Goal: Information Seeking & Learning: Learn about a topic

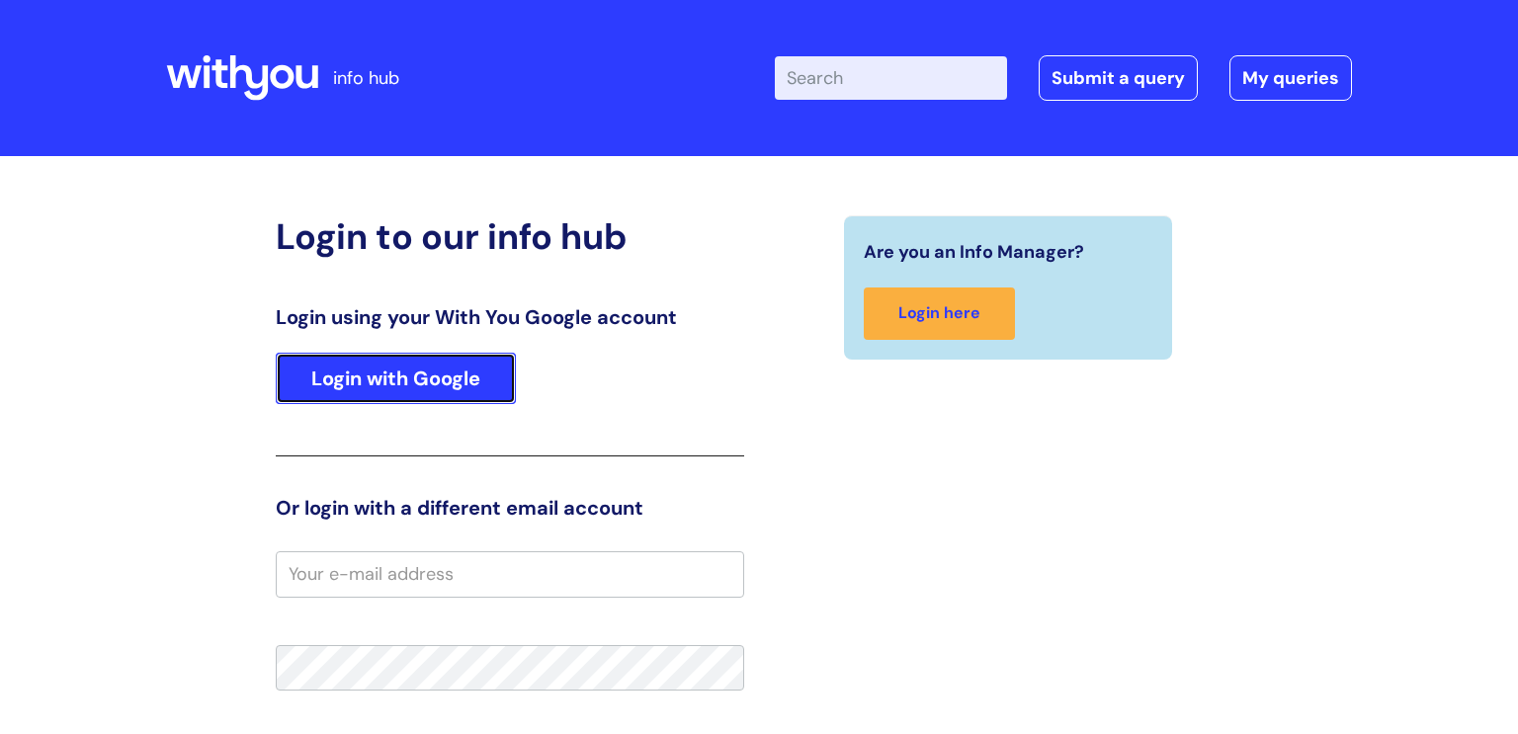
click at [468, 380] on link "Login with Google" at bounding box center [396, 378] width 240 height 51
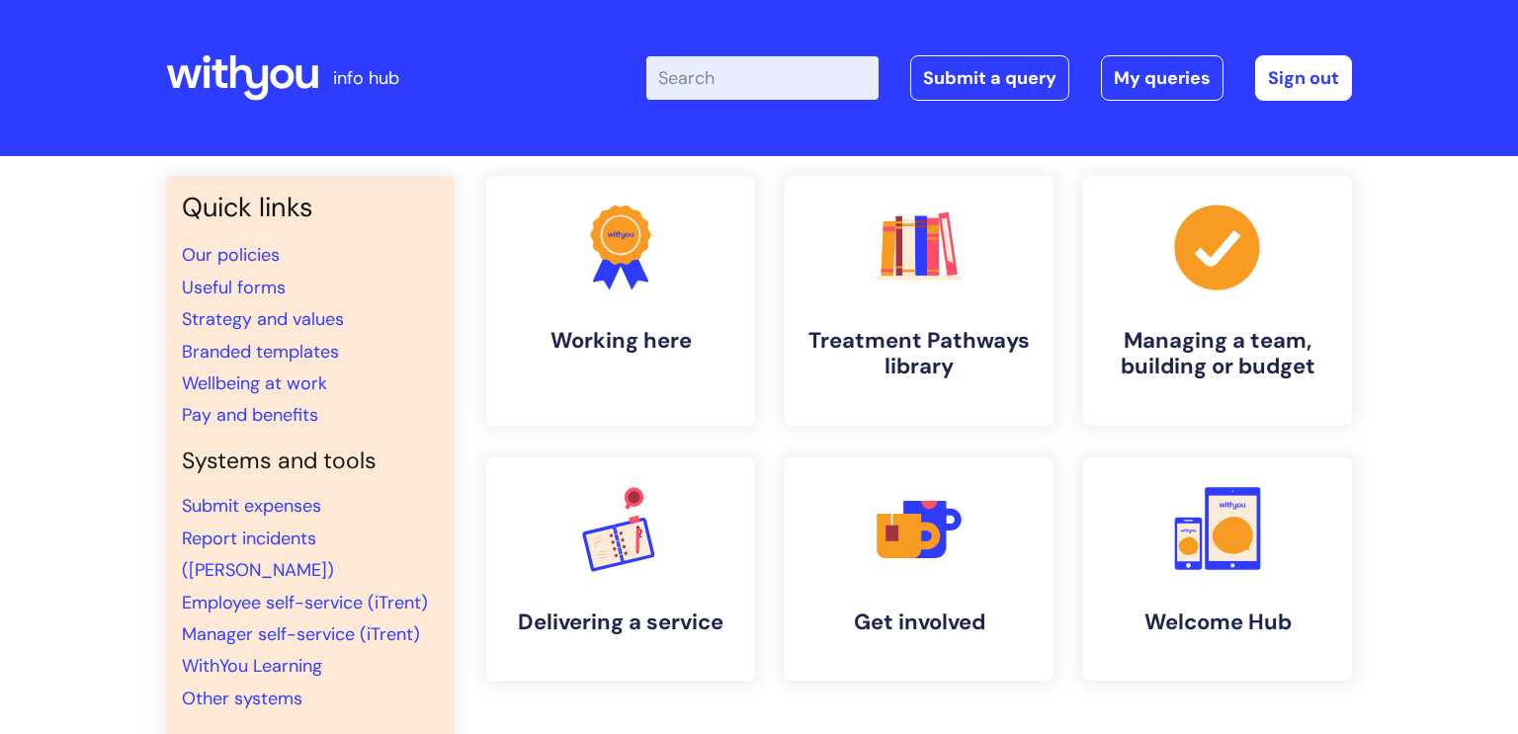
click at [705, 73] on input "Enter your search term here..." at bounding box center [762, 77] width 232 height 43
click at [879, 311] on link ".cls-1{fill:#f89b22;}.cls-1,.cls-2,.cls-3,.cls-4,.cls-5,.cls-6,.cls-7{stroke-wi…" at bounding box center [919, 301] width 273 height 254
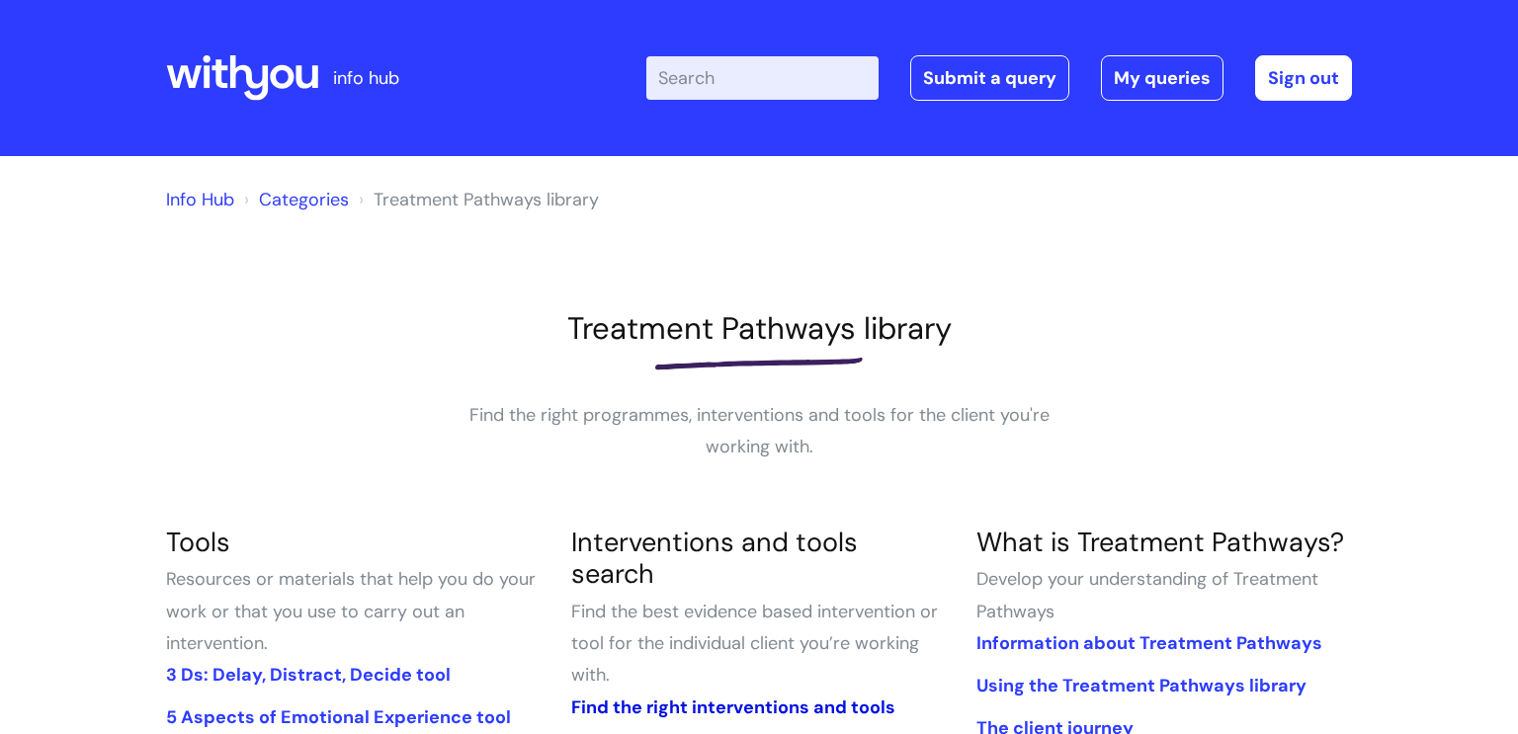
click at [739, 696] on link "Find the right interventions and tools" at bounding box center [733, 708] width 324 height 24
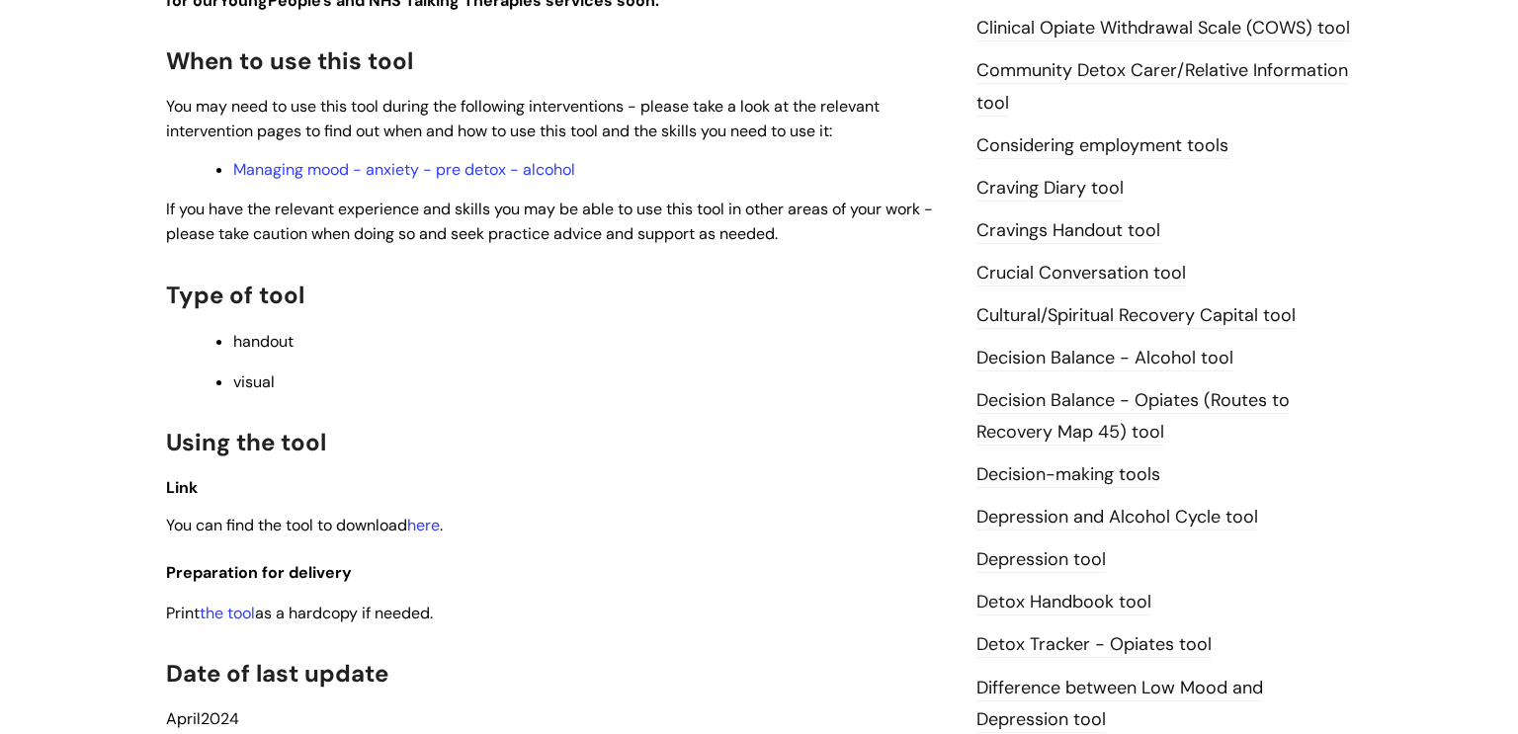
scroll to position [1016, 0]
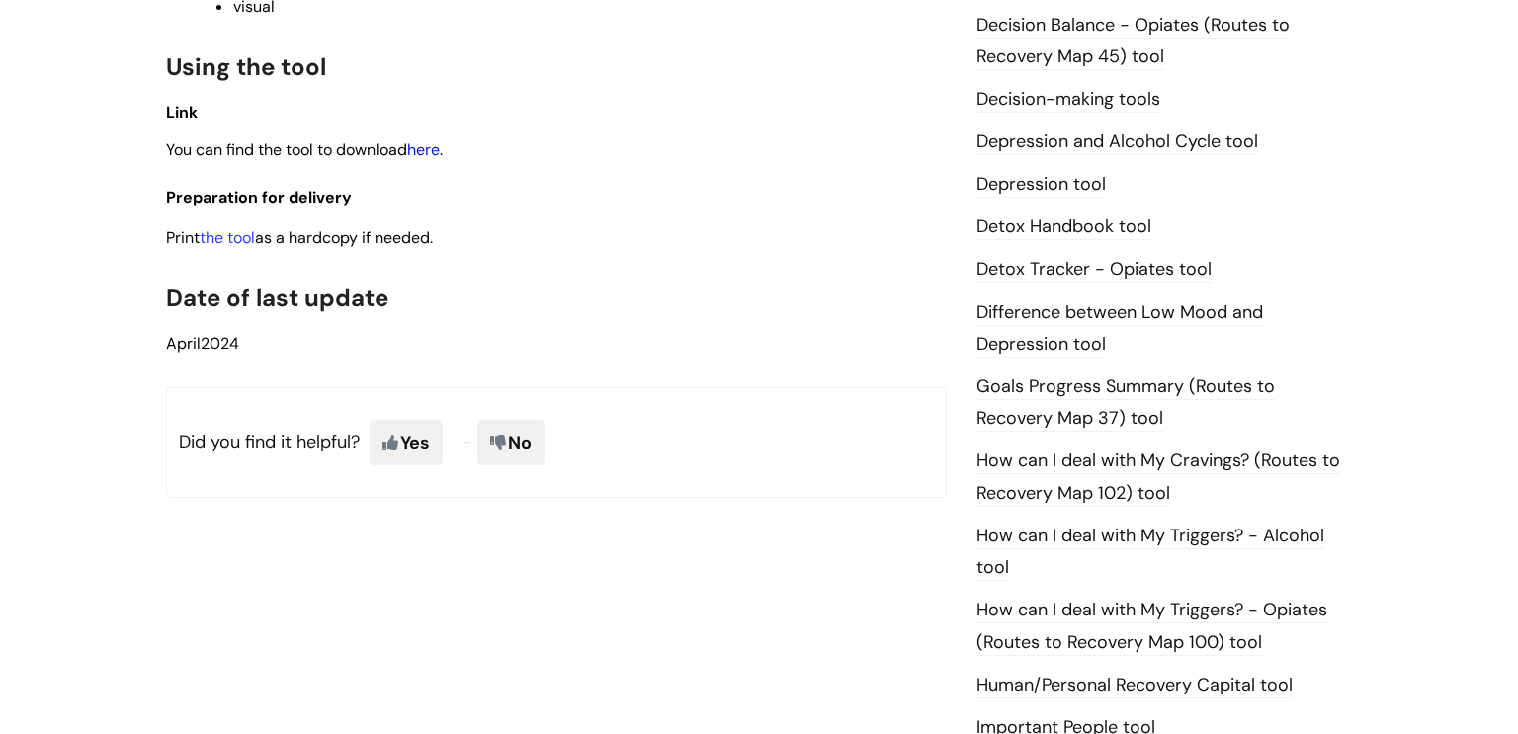
click at [438, 155] on link "here" at bounding box center [423, 149] width 33 height 21
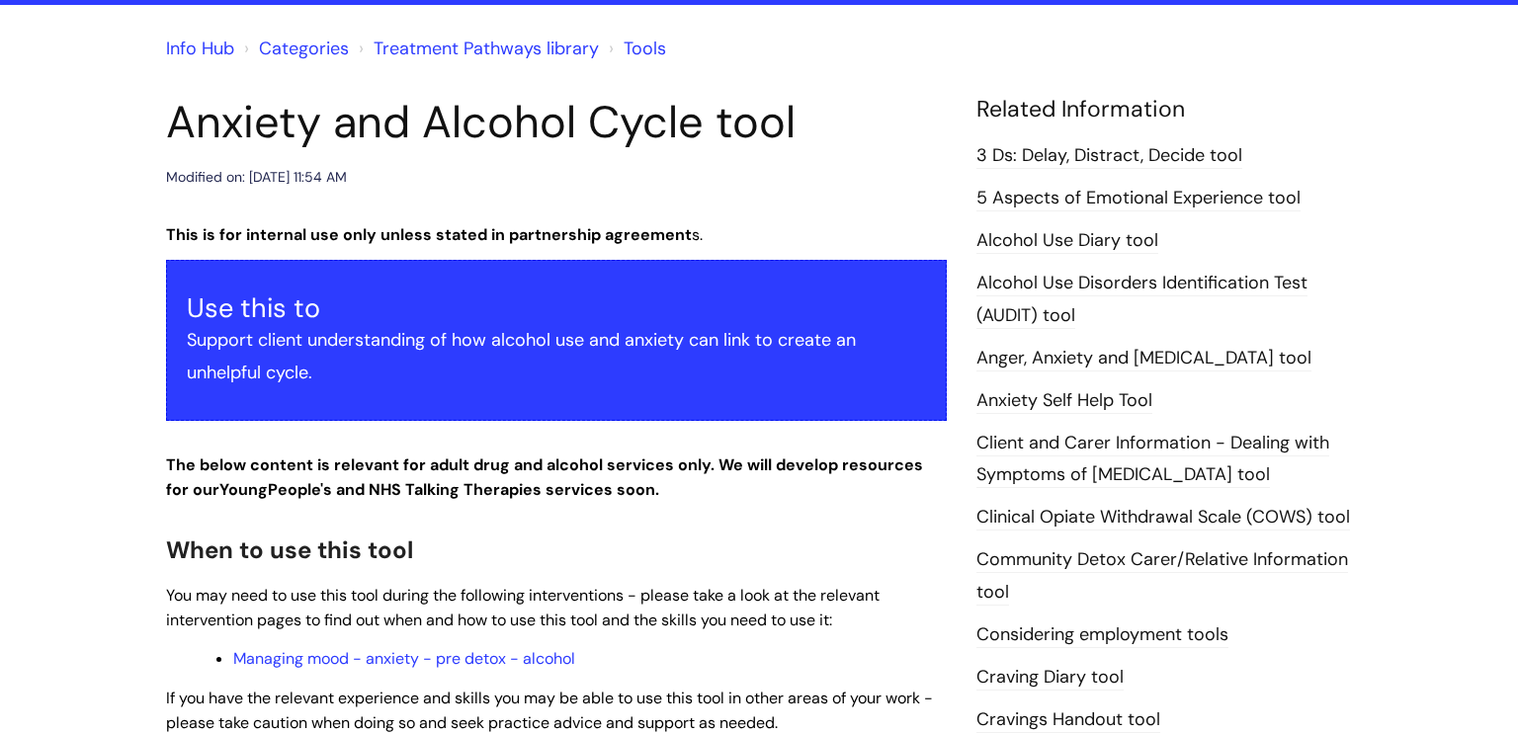
scroll to position [0, 0]
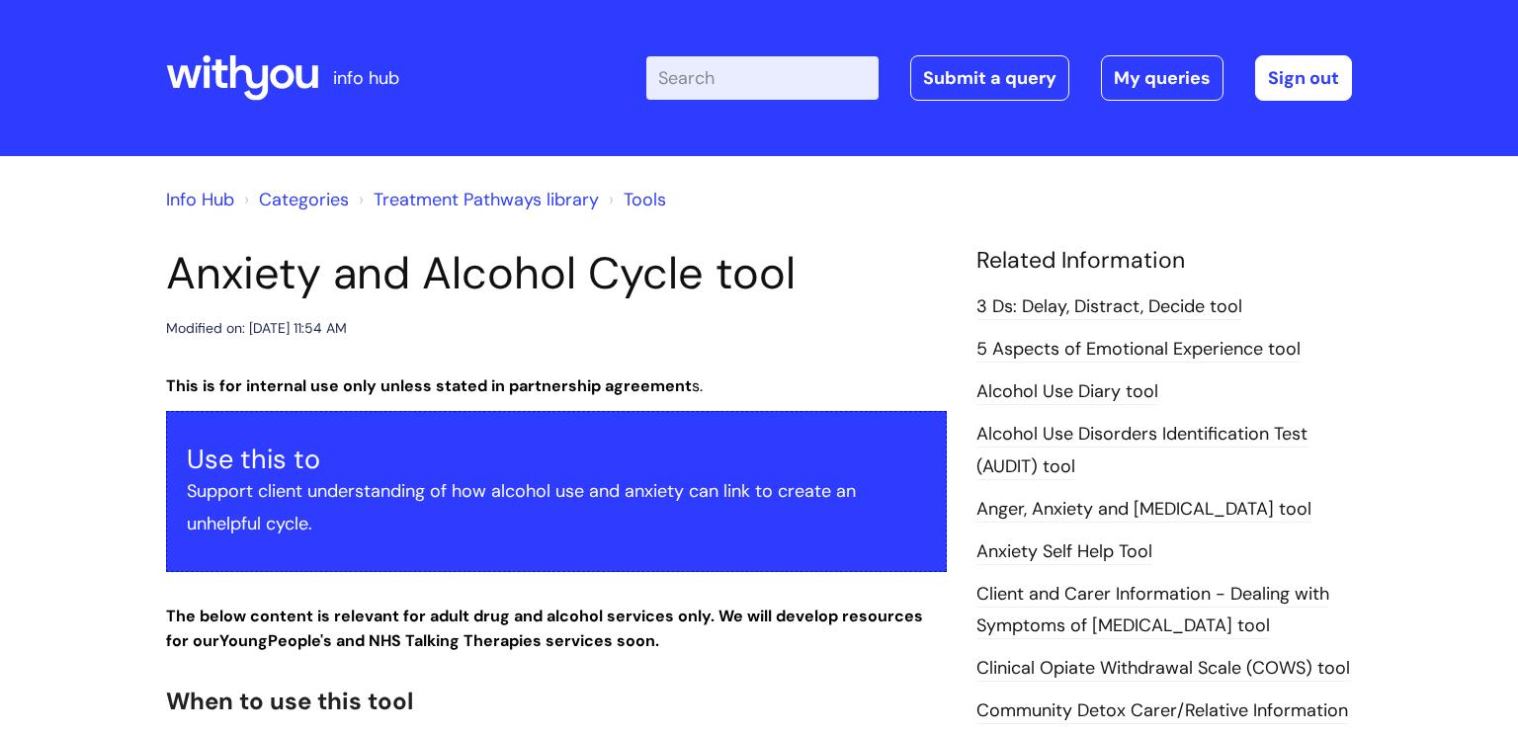
click at [444, 200] on link "Treatment Pathways library" at bounding box center [486, 200] width 225 height 24
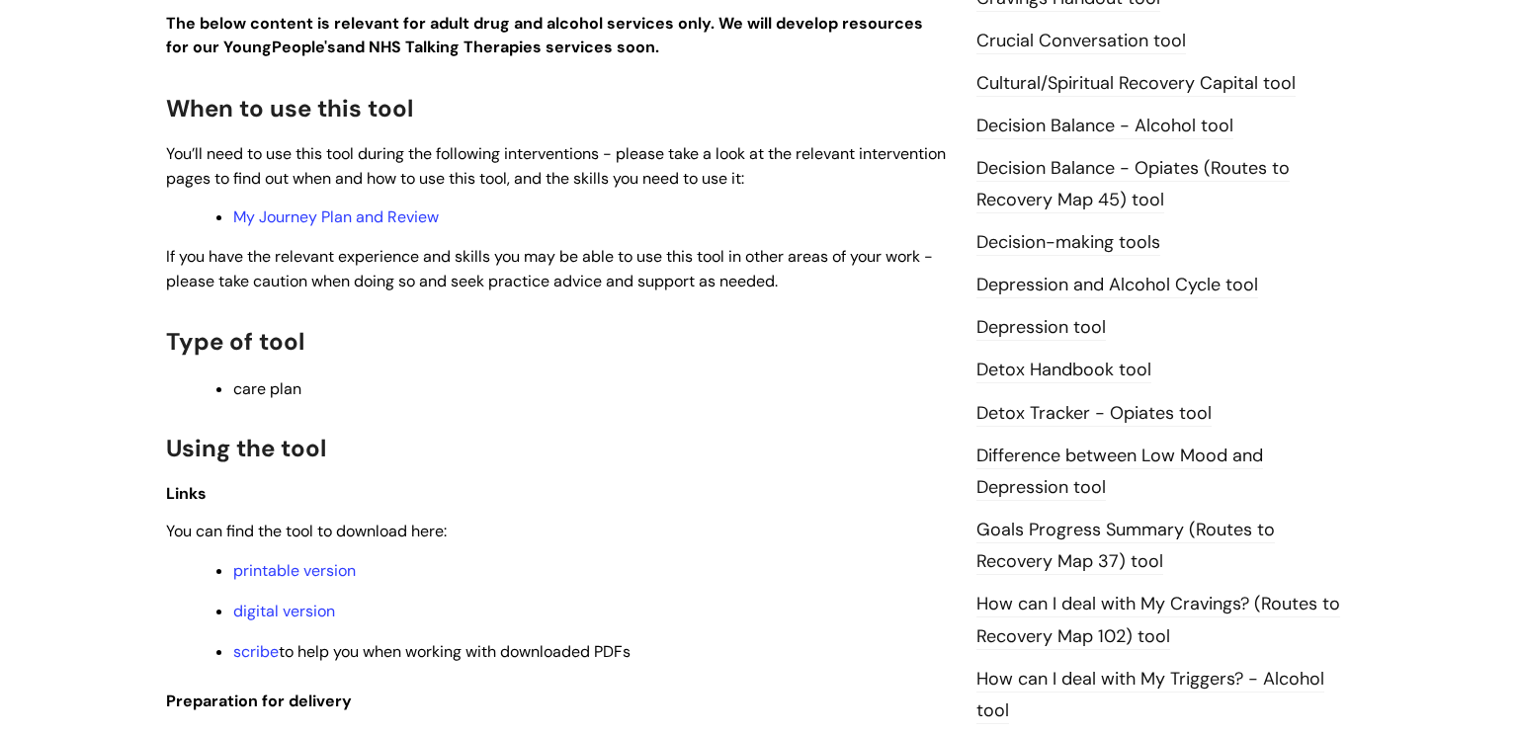
scroll to position [1251, 0]
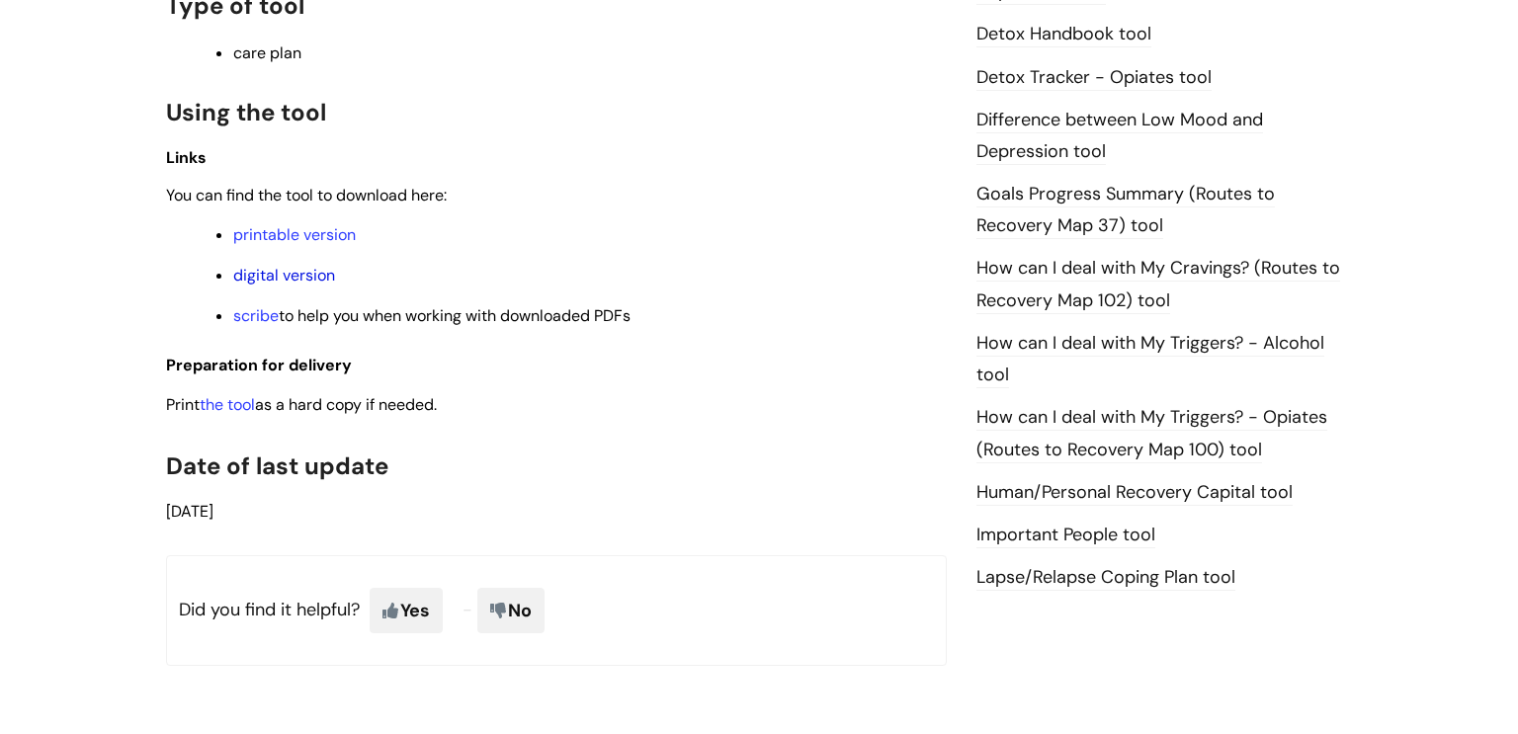
click at [312, 276] on link "digital version" at bounding box center [284, 275] width 102 height 21
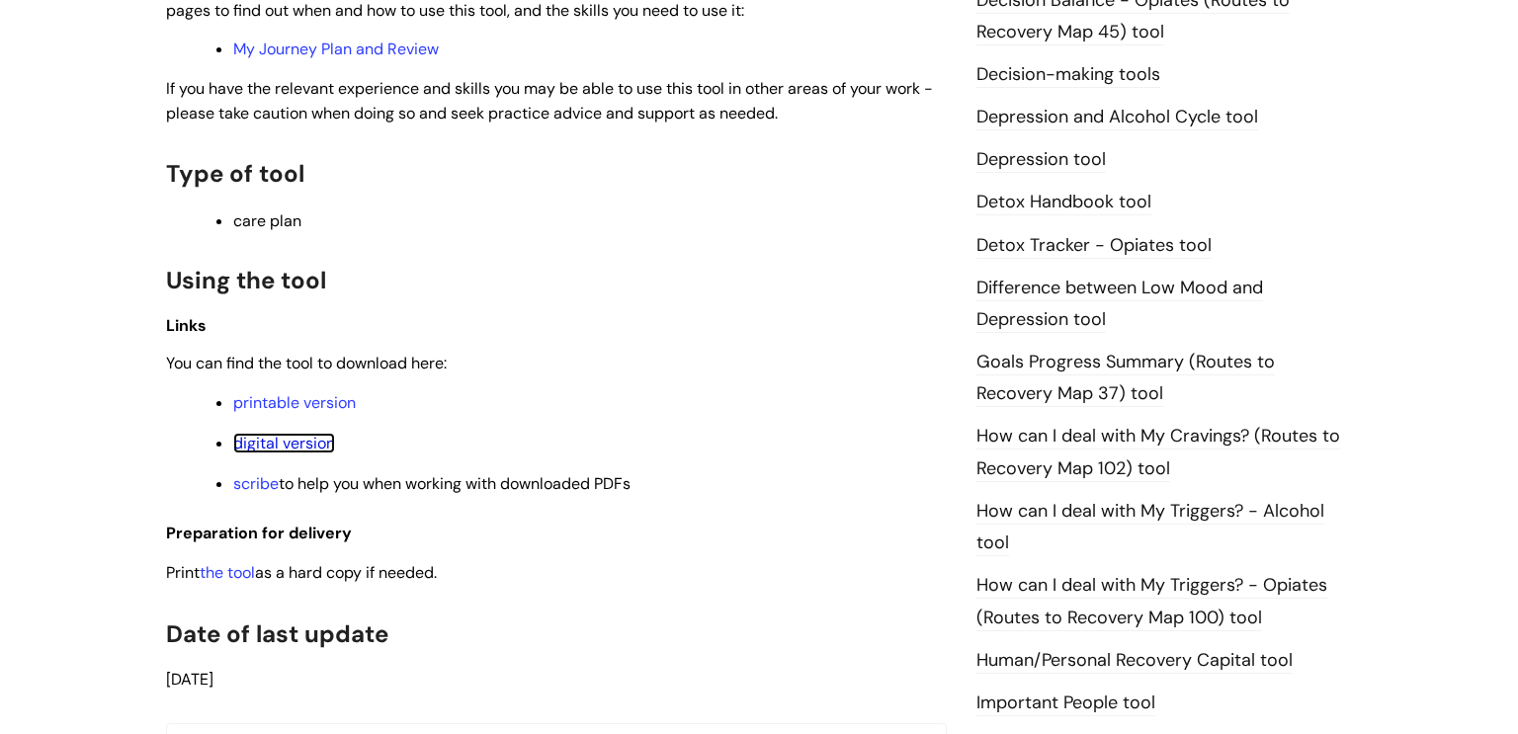
scroll to position [1079, 0]
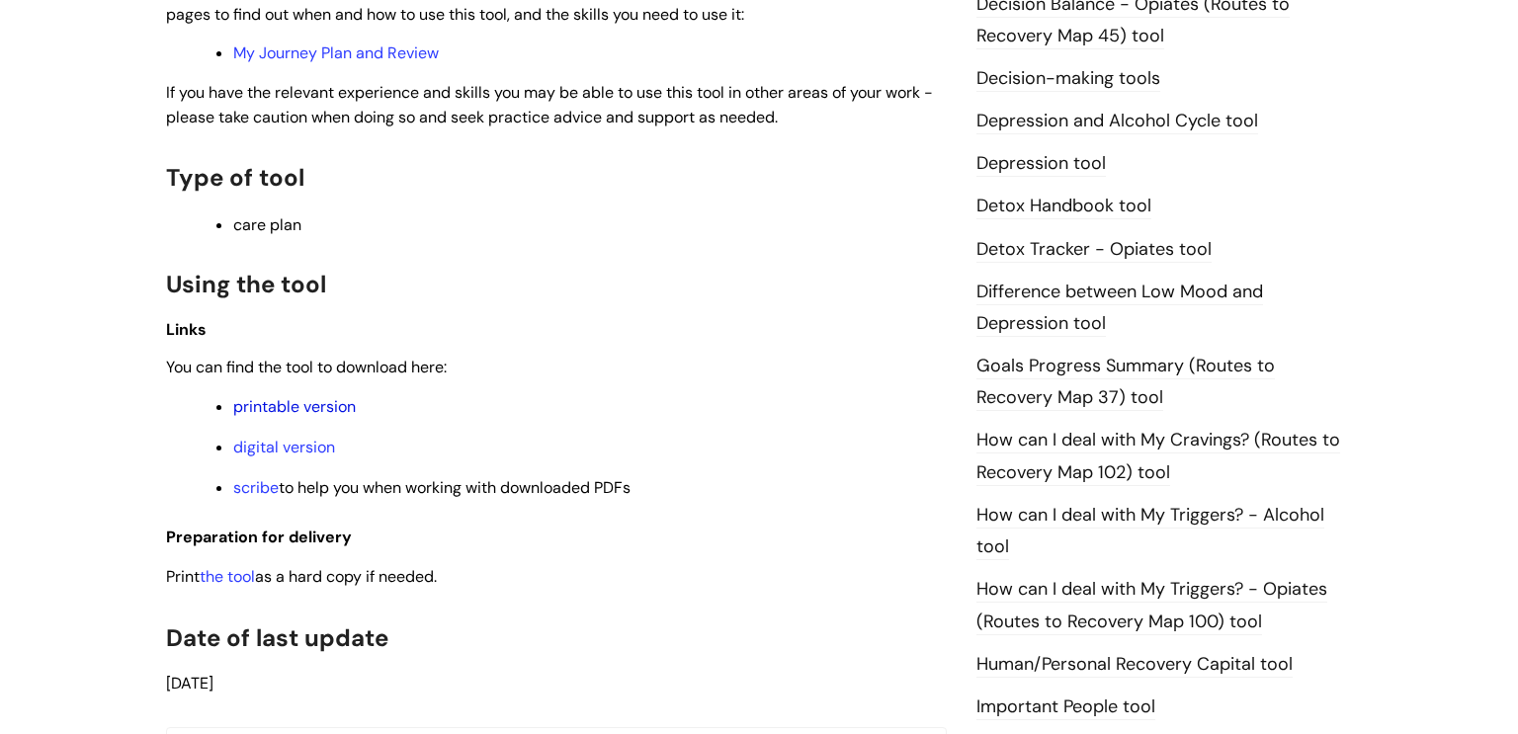
click at [340, 412] on link "printable version" at bounding box center [294, 406] width 123 height 21
click at [298, 408] on link "printable version" at bounding box center [294, 406] width 123 height 21
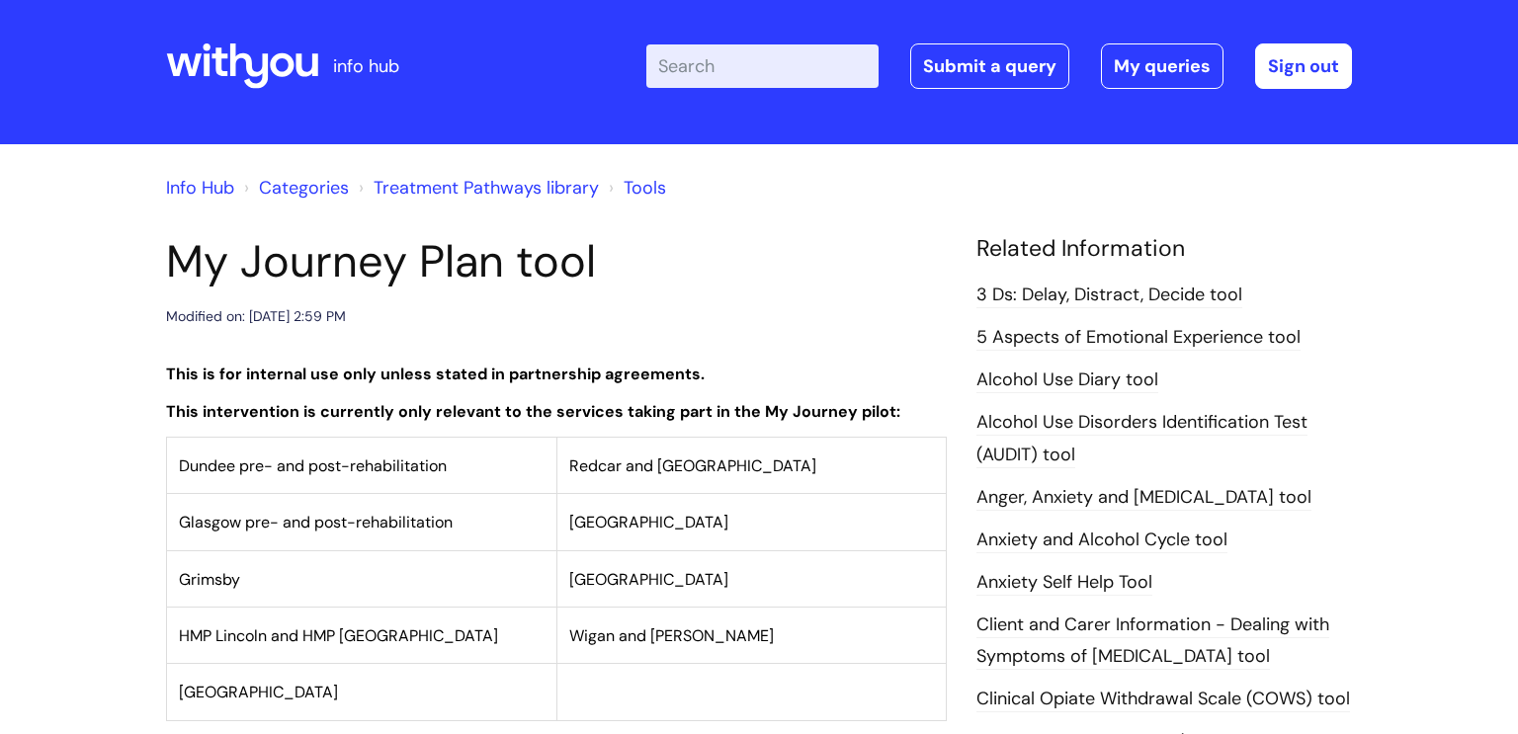
scroll to position [0, 0]
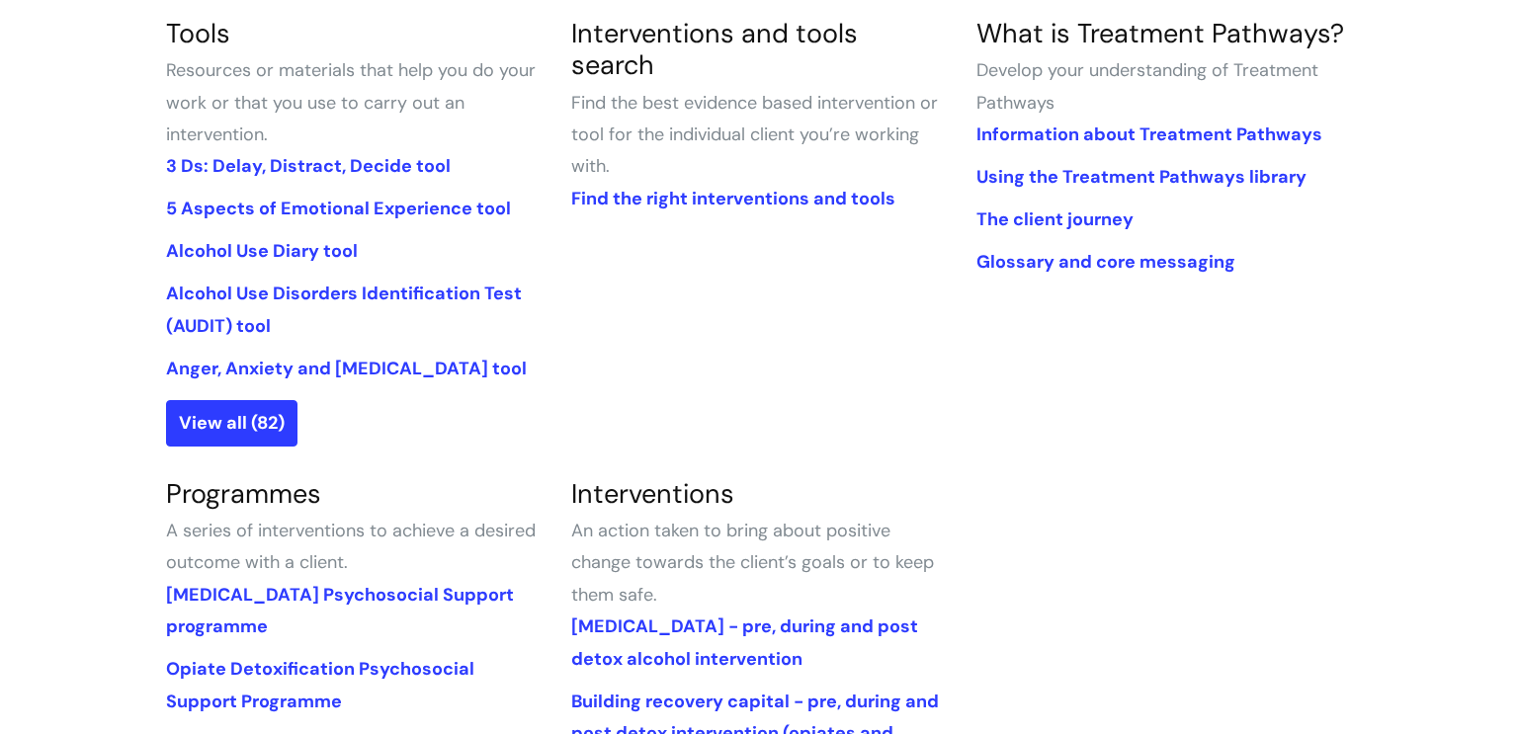
scroll to position [502, 0]
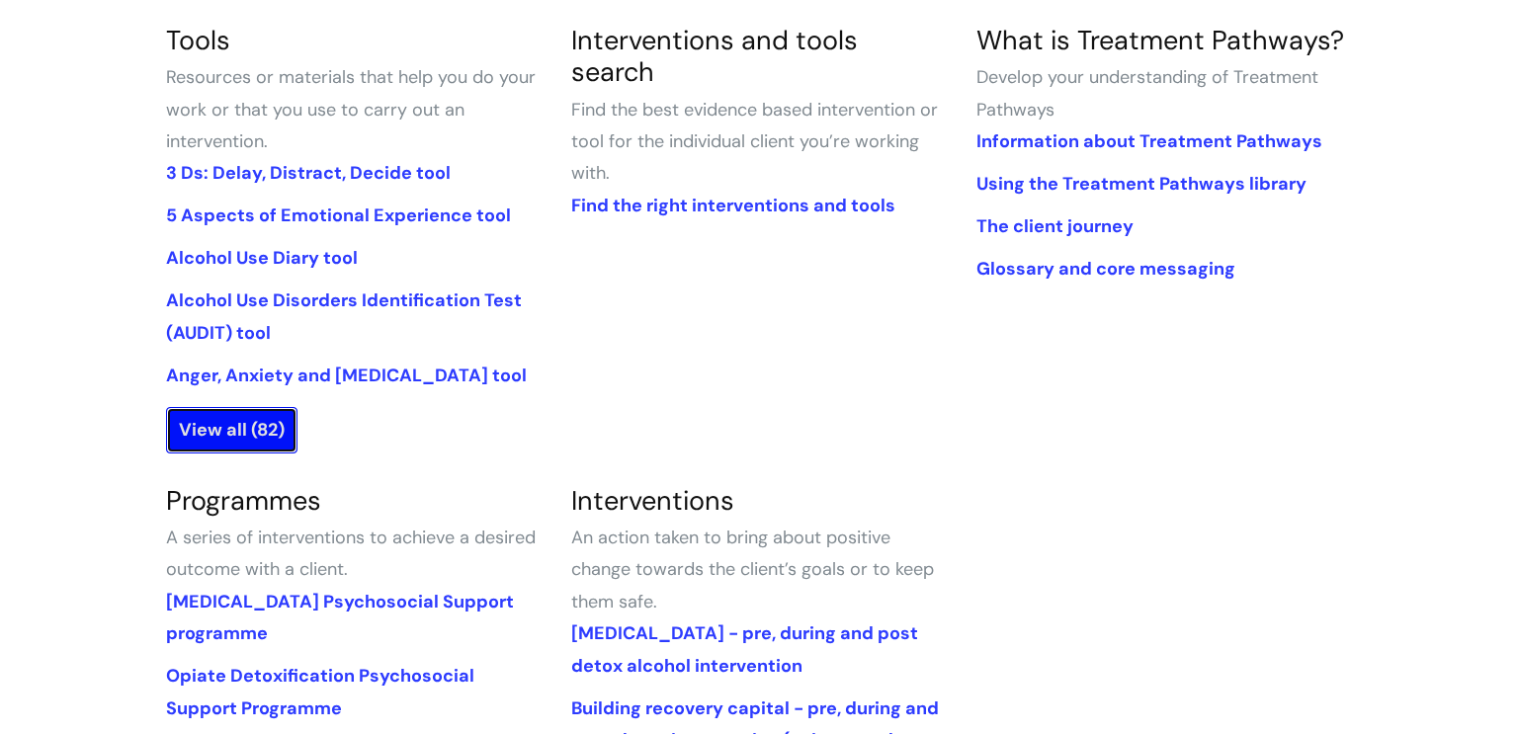
click at [225, 432] on link "View all (82)" at bounding box center [231, 429] width 131 height 45
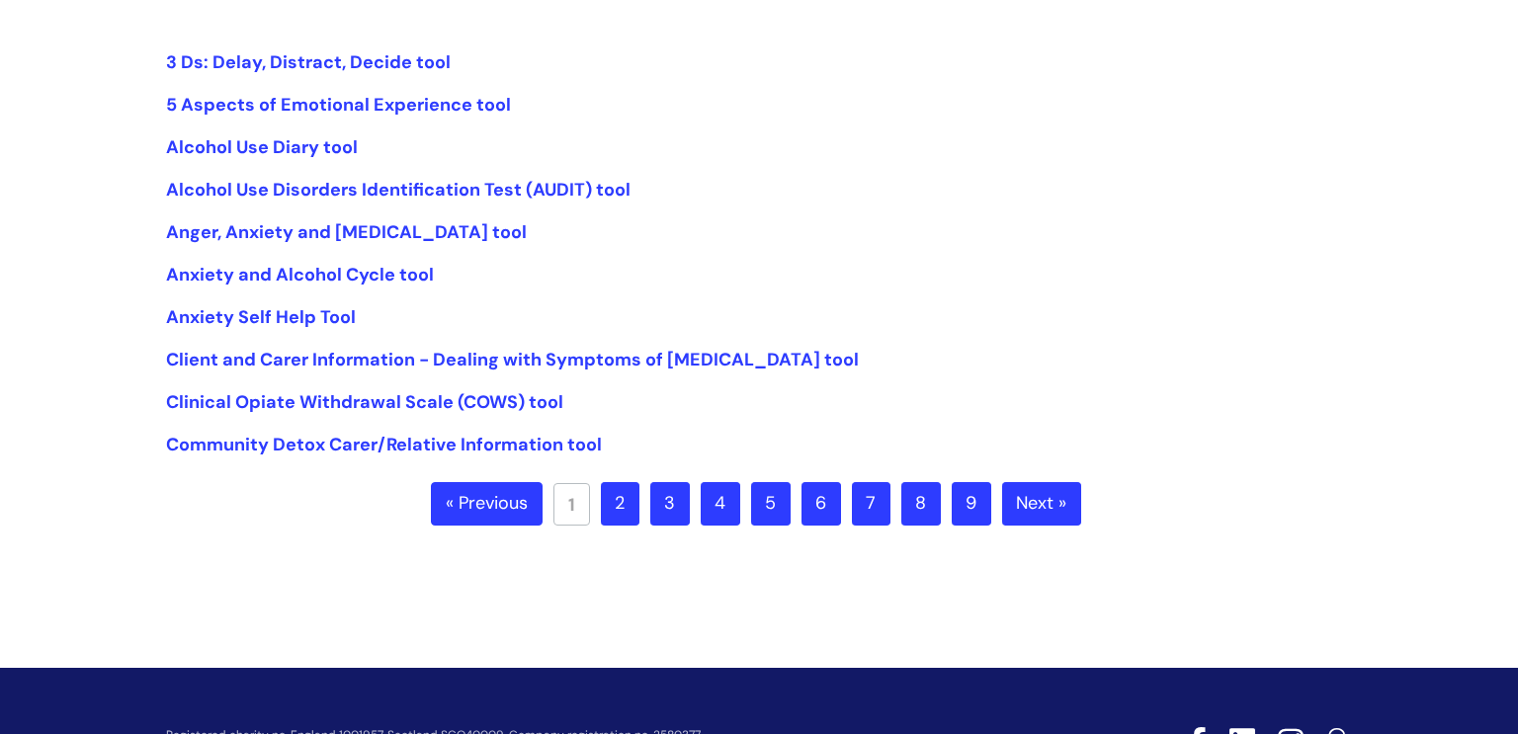
scroll to position [481, 0]
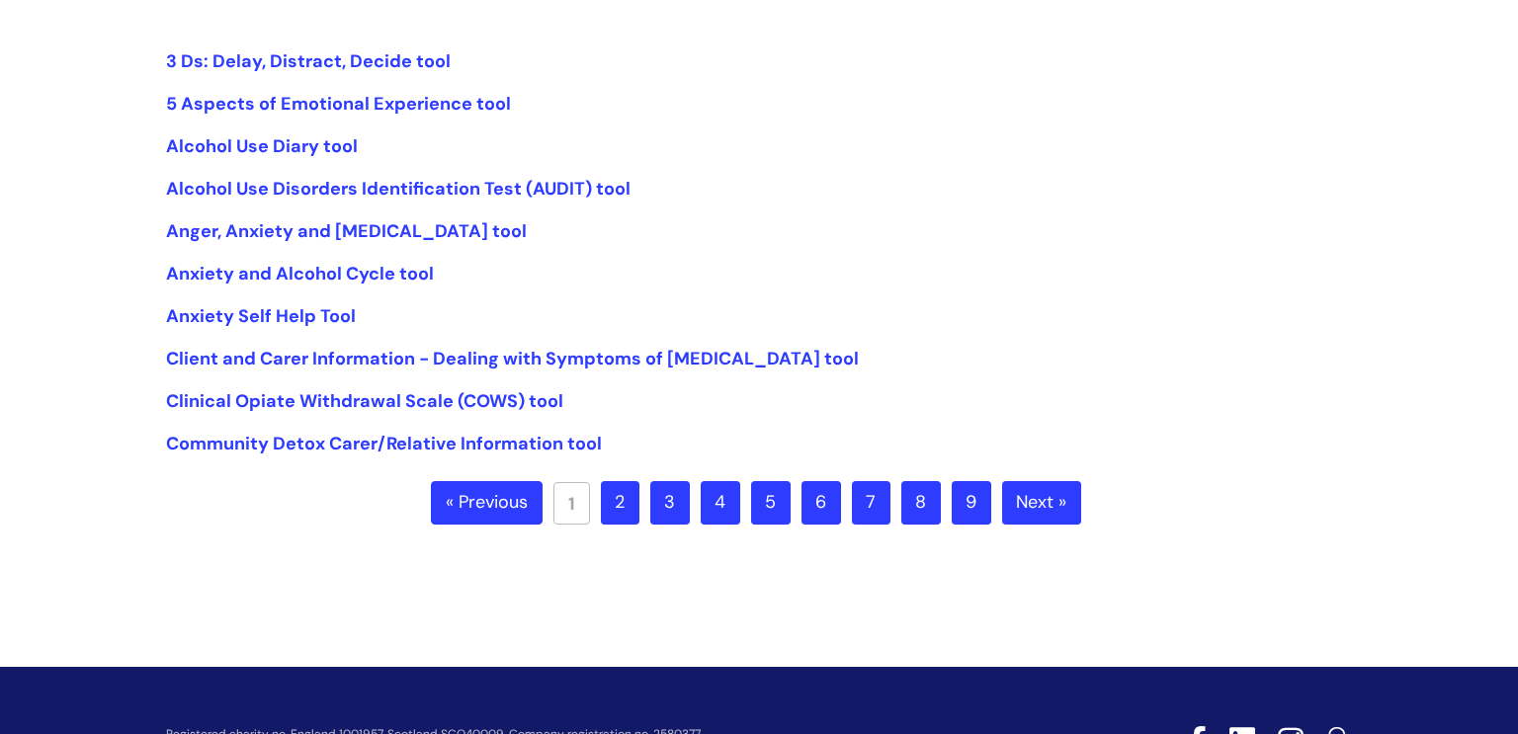
click at [790, 504] on ul "« Previous 1 2 3 4 5 6 7 8 9 Next »" at bounding box center [759, 515] width 656 height 69
click at [752, 506] on link "5" at bounding box center [771, 502] width 40 height 43
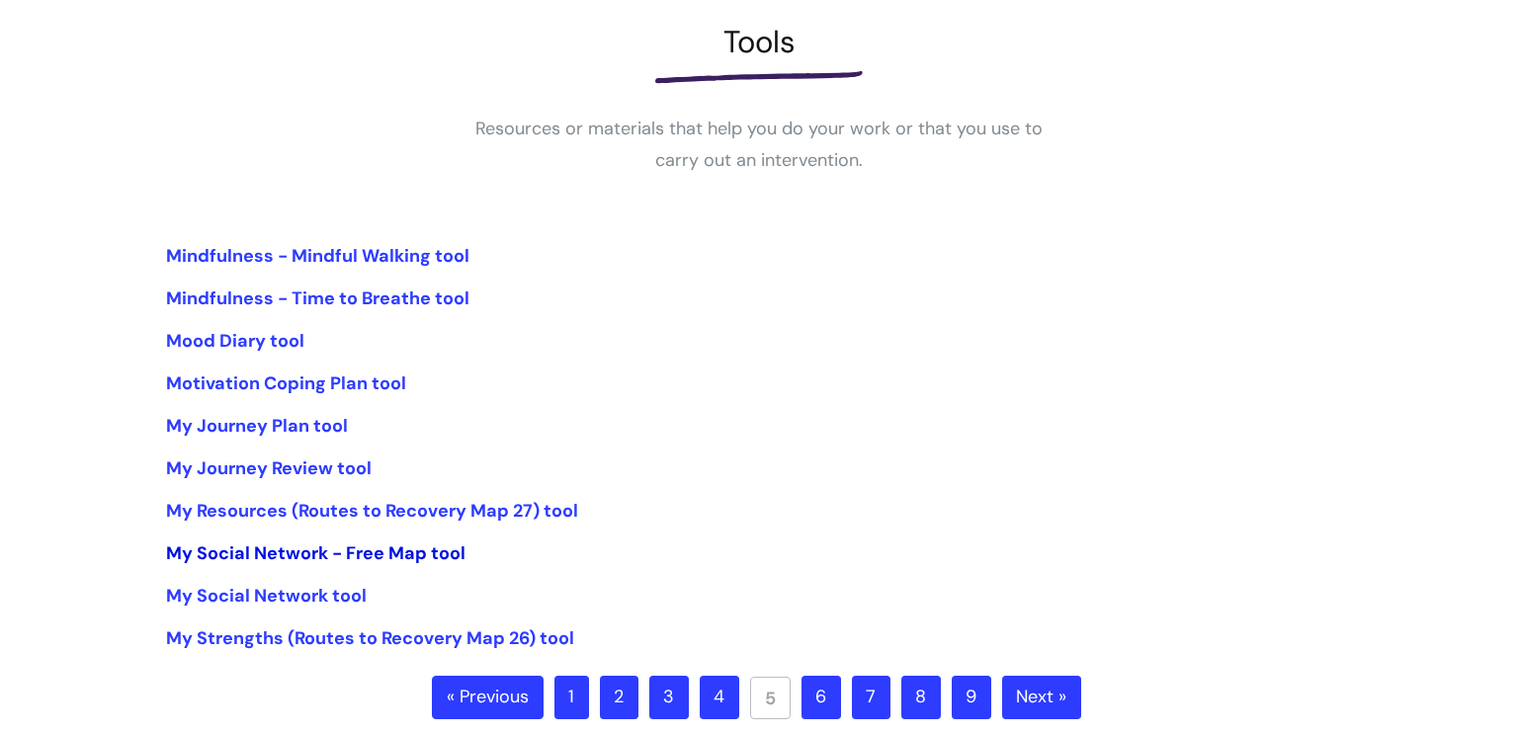
scroll to position [304, 0]
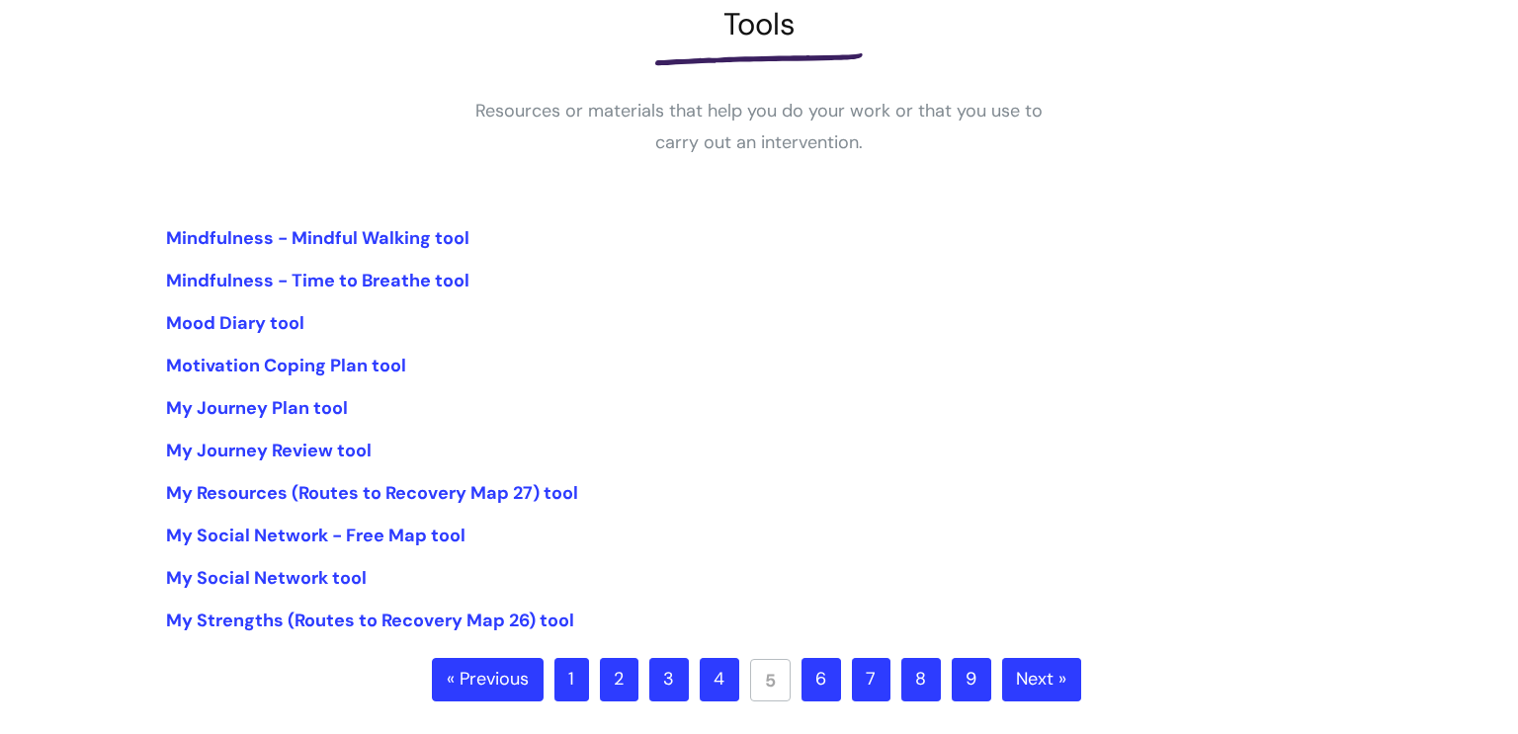
click at [708, 680] on link "4" at bounding box center [720, 679] width 40 height 43
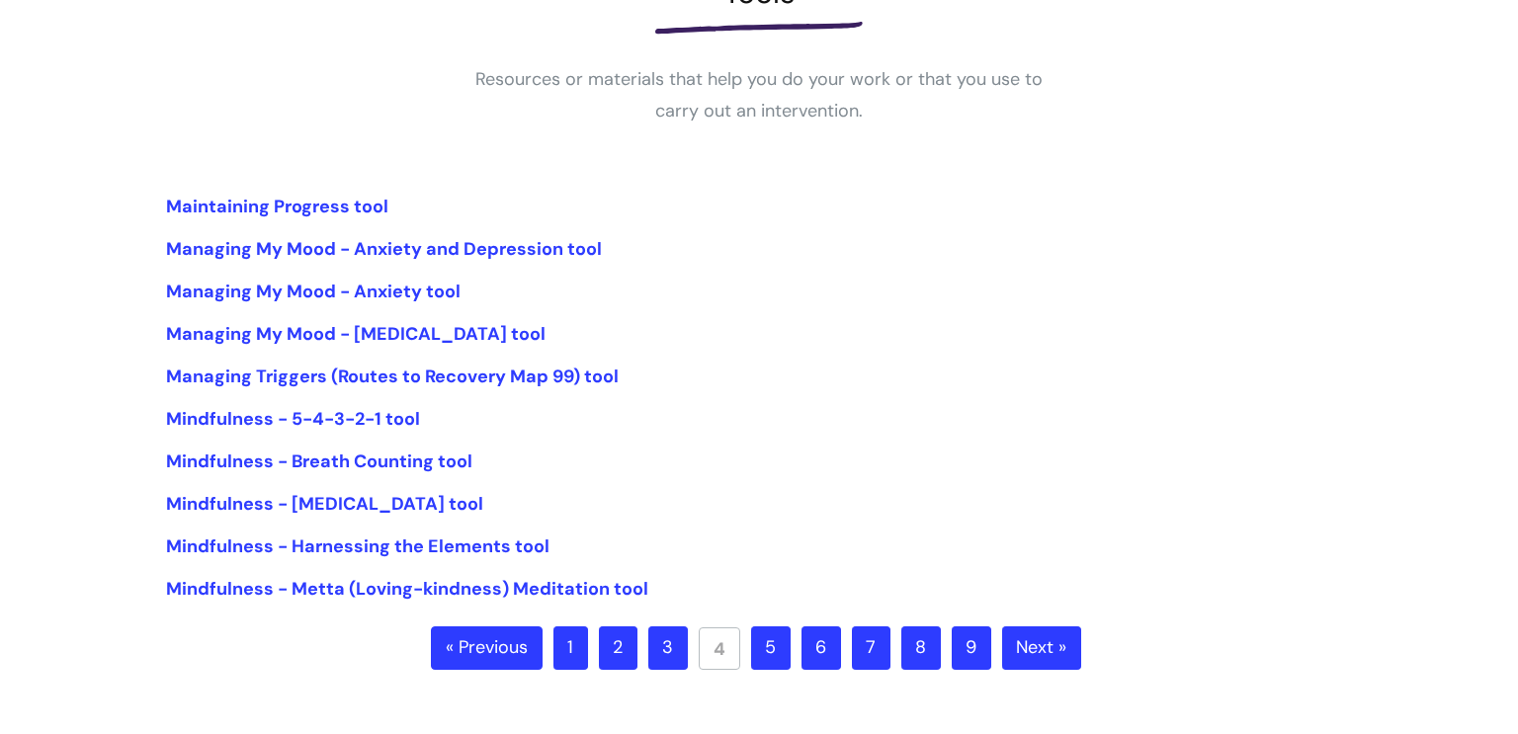
scroll to position [569, 0]
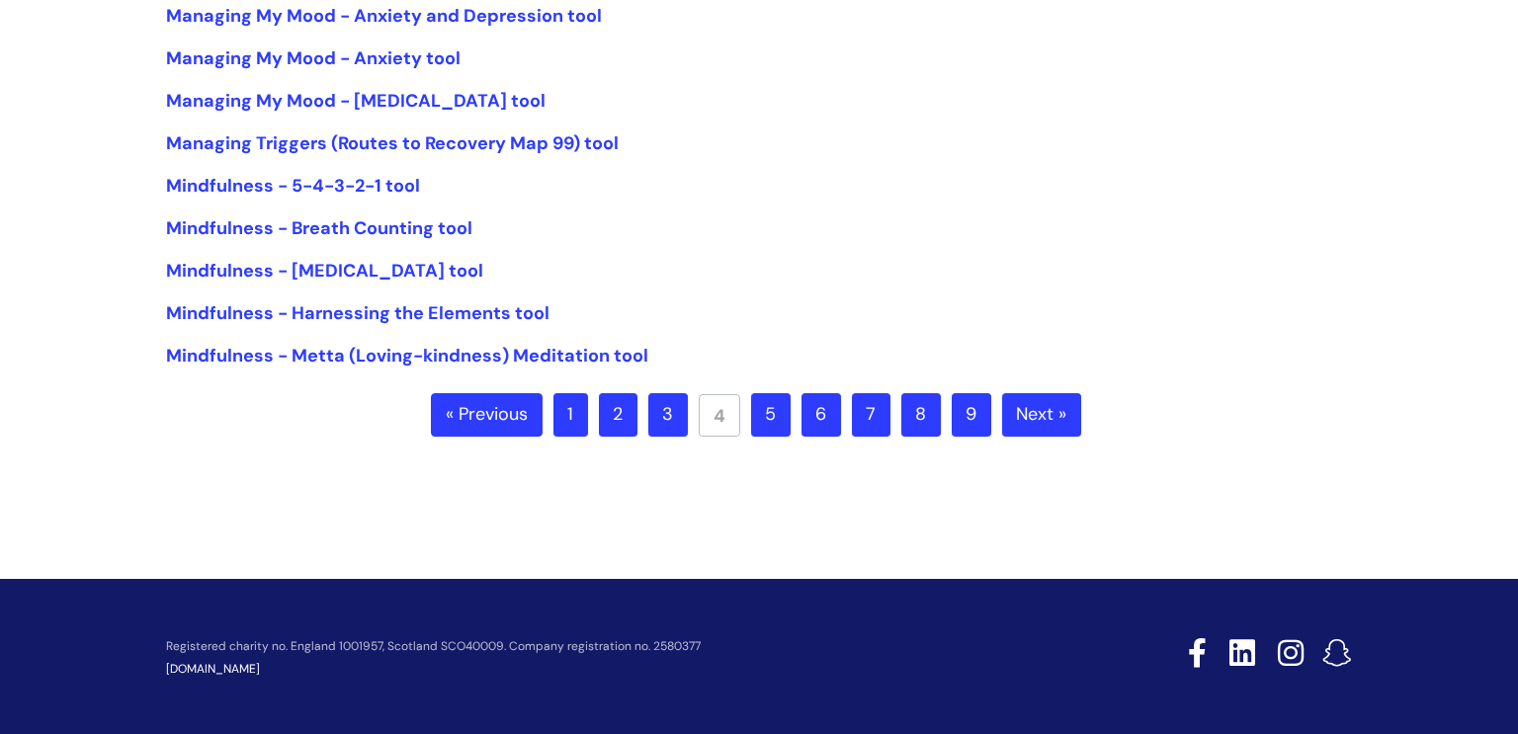
click at [814, 423] on link "6" at bounding box center [821, 414] width 40 height 43
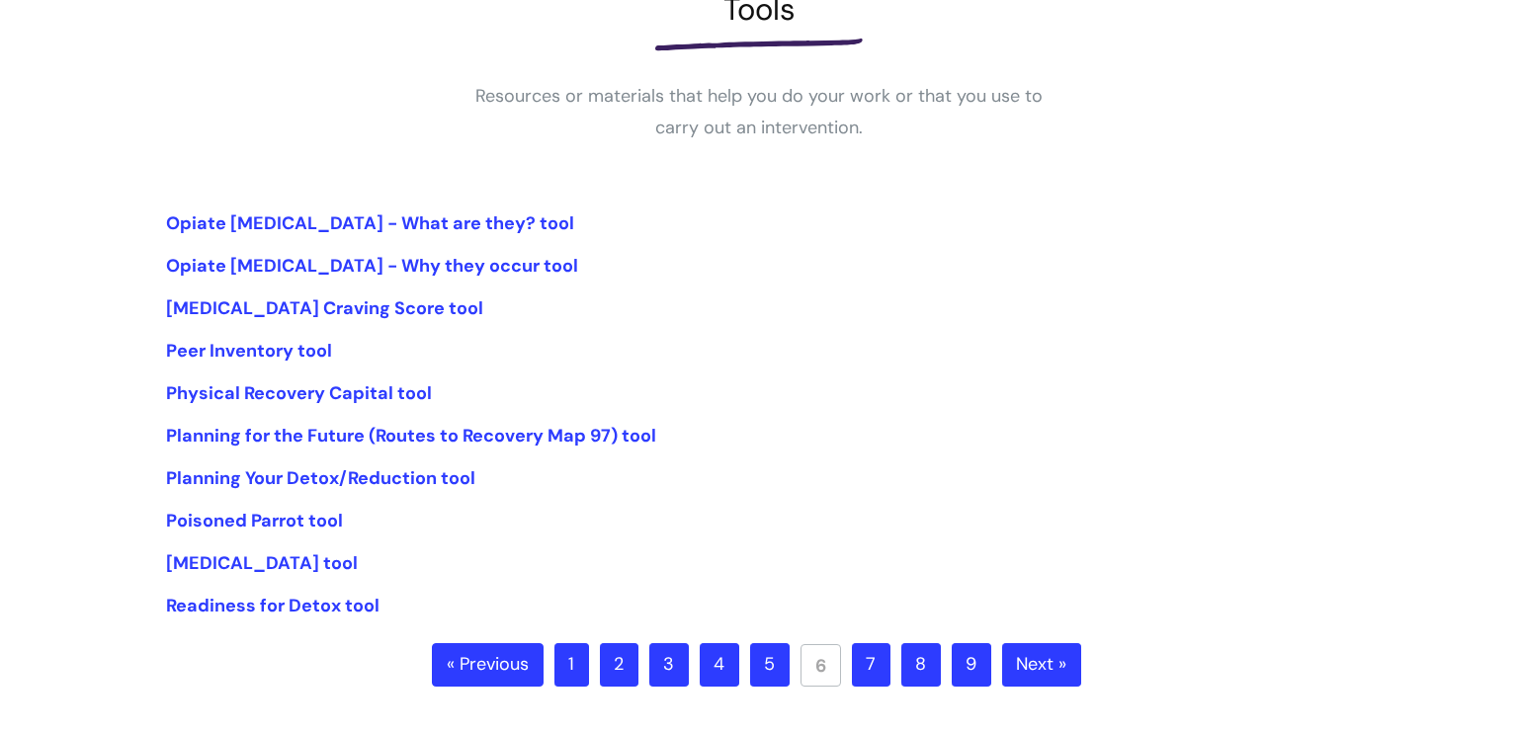
scroll to position [320, 0]
click at [867, 658] on link "7" at bounding box center [871, 663] width 39 height 43
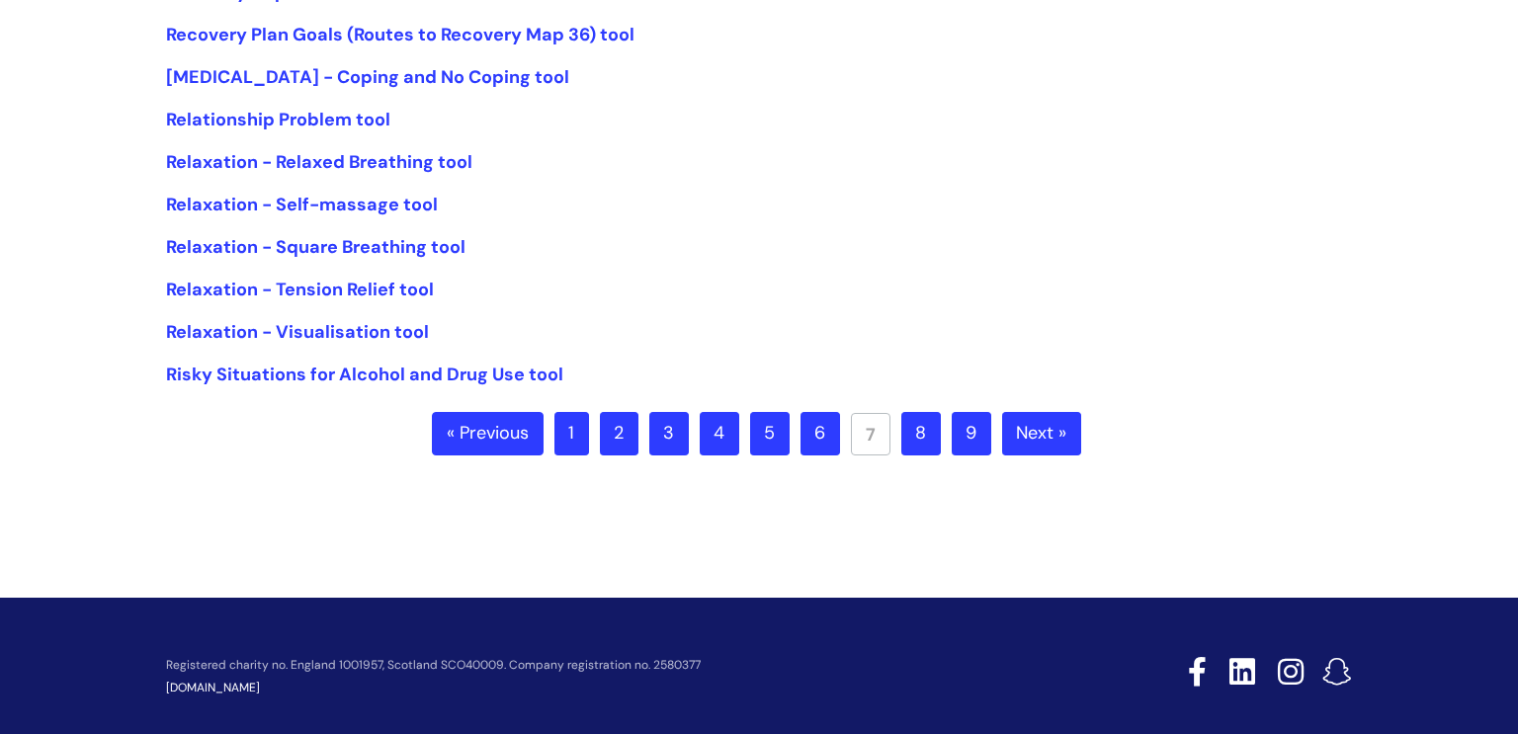
scroll to position [530, 0]
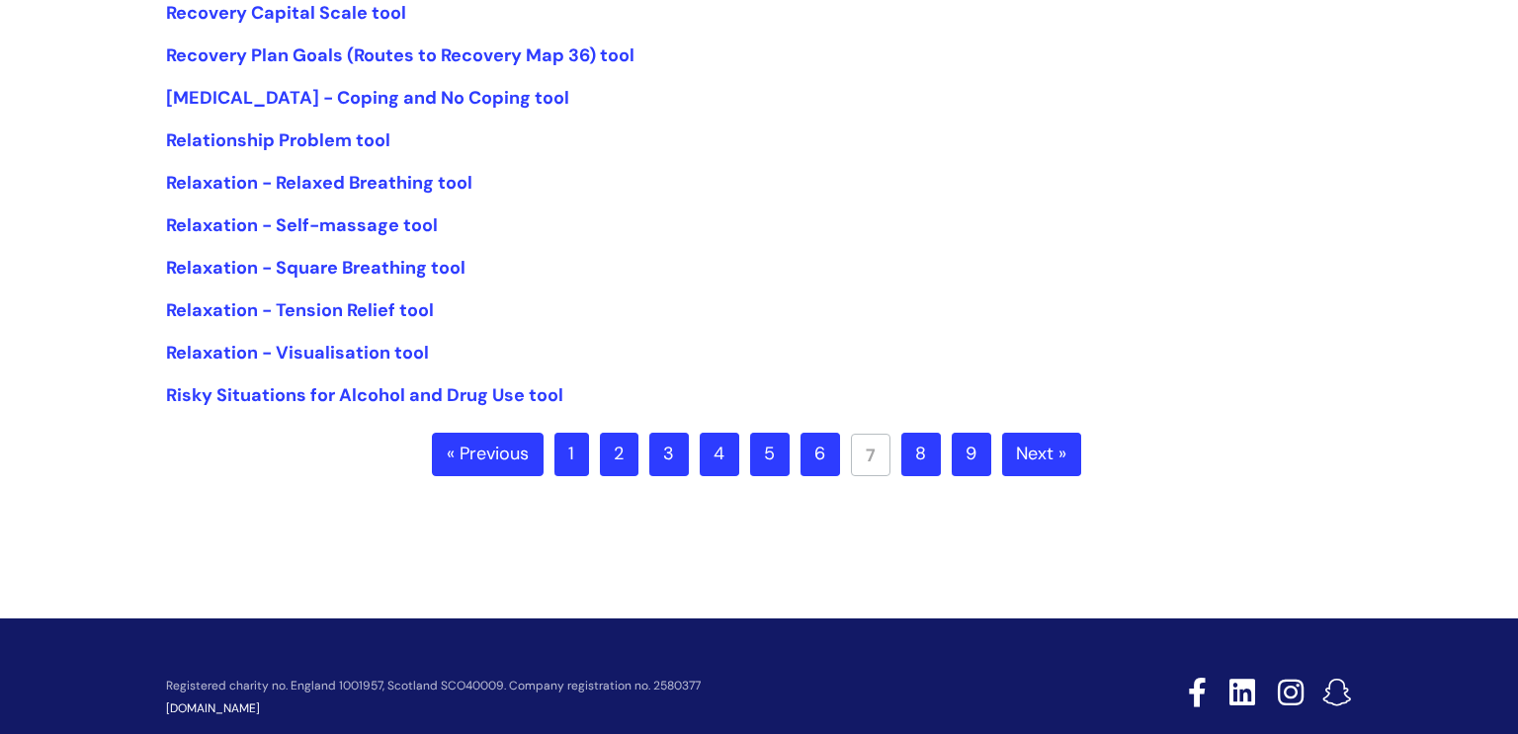
click at [915, 458] on link "8" at bounding box center [921, 454] width 40 height 43
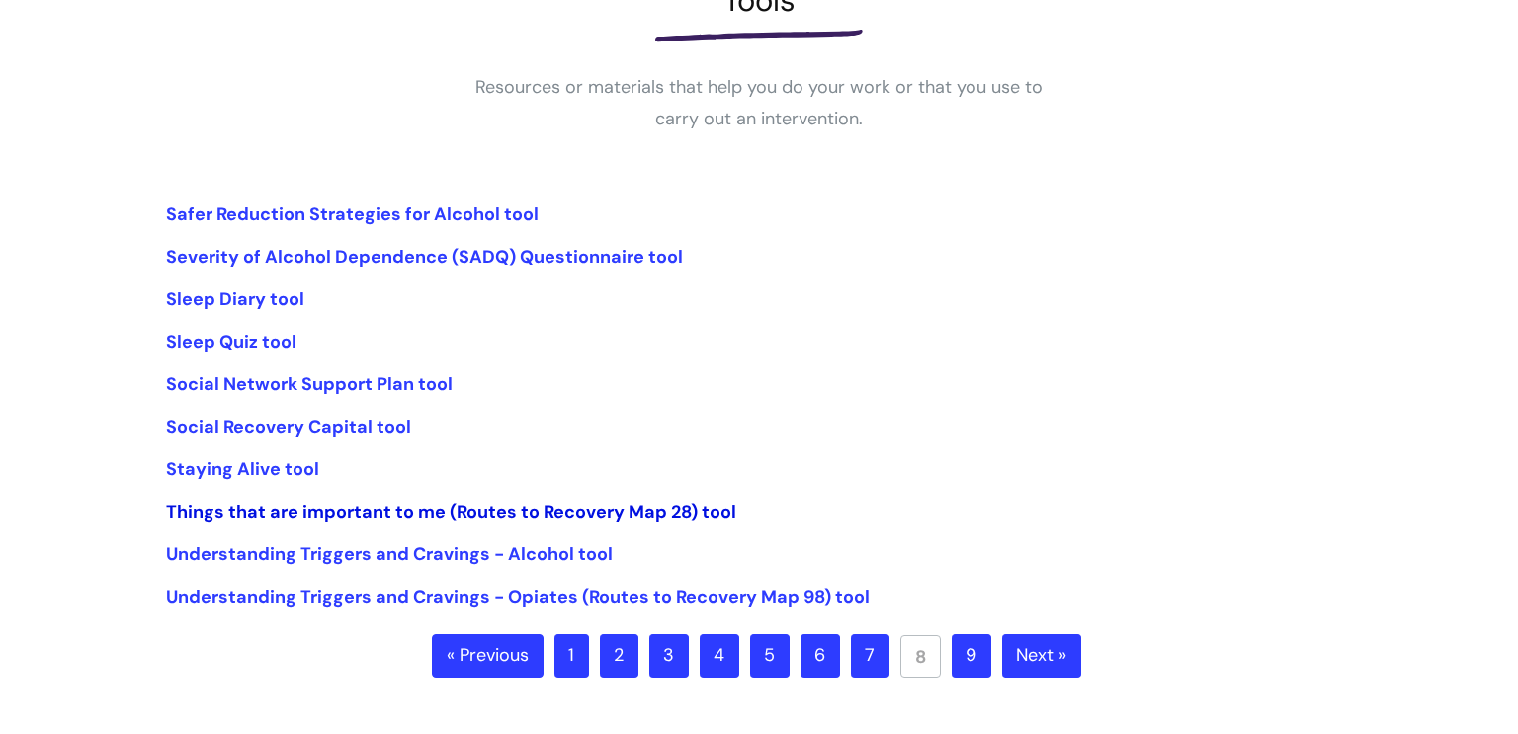
scroll to position [319, 0]
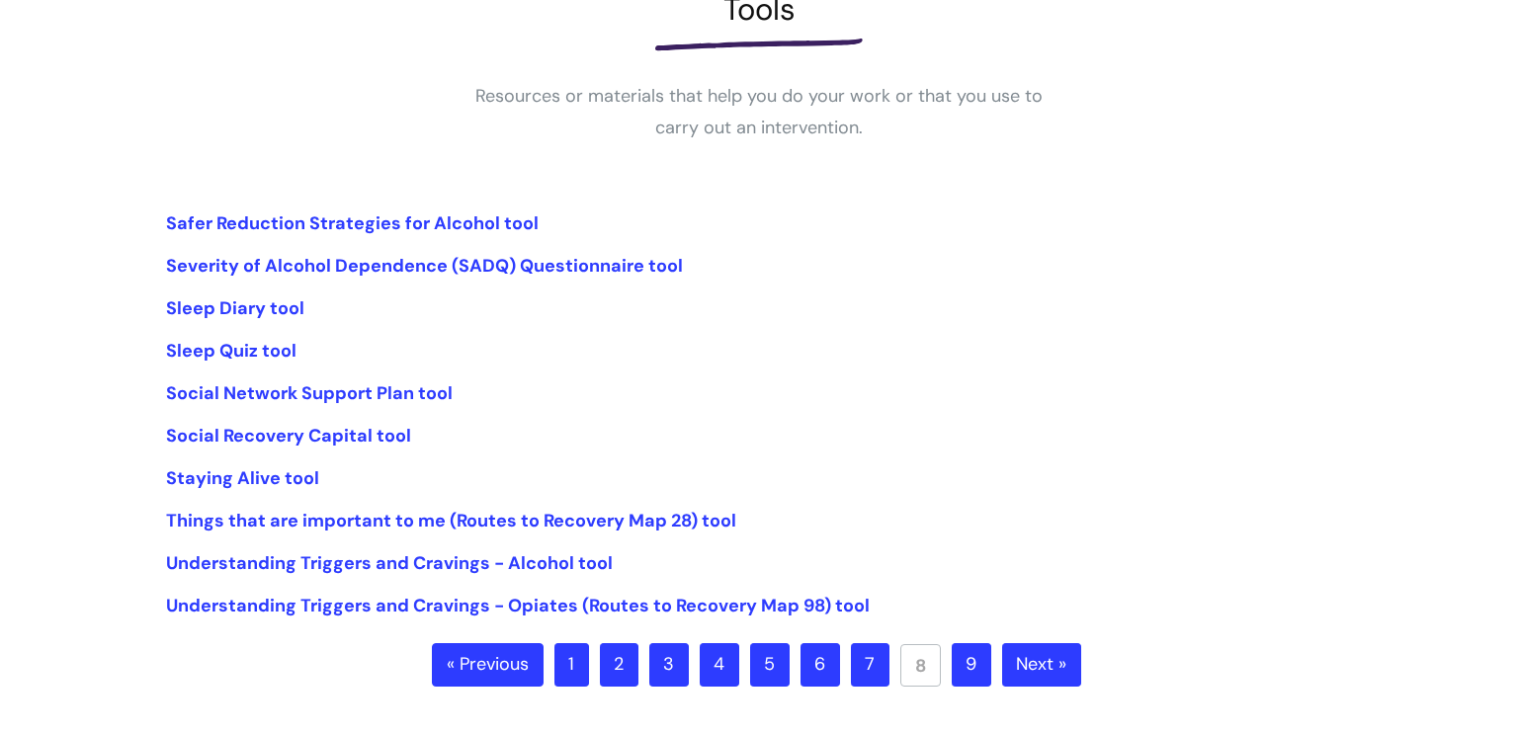
click at [956, 671] on link "9" at bounding box center [972, 664] width 40 height 43
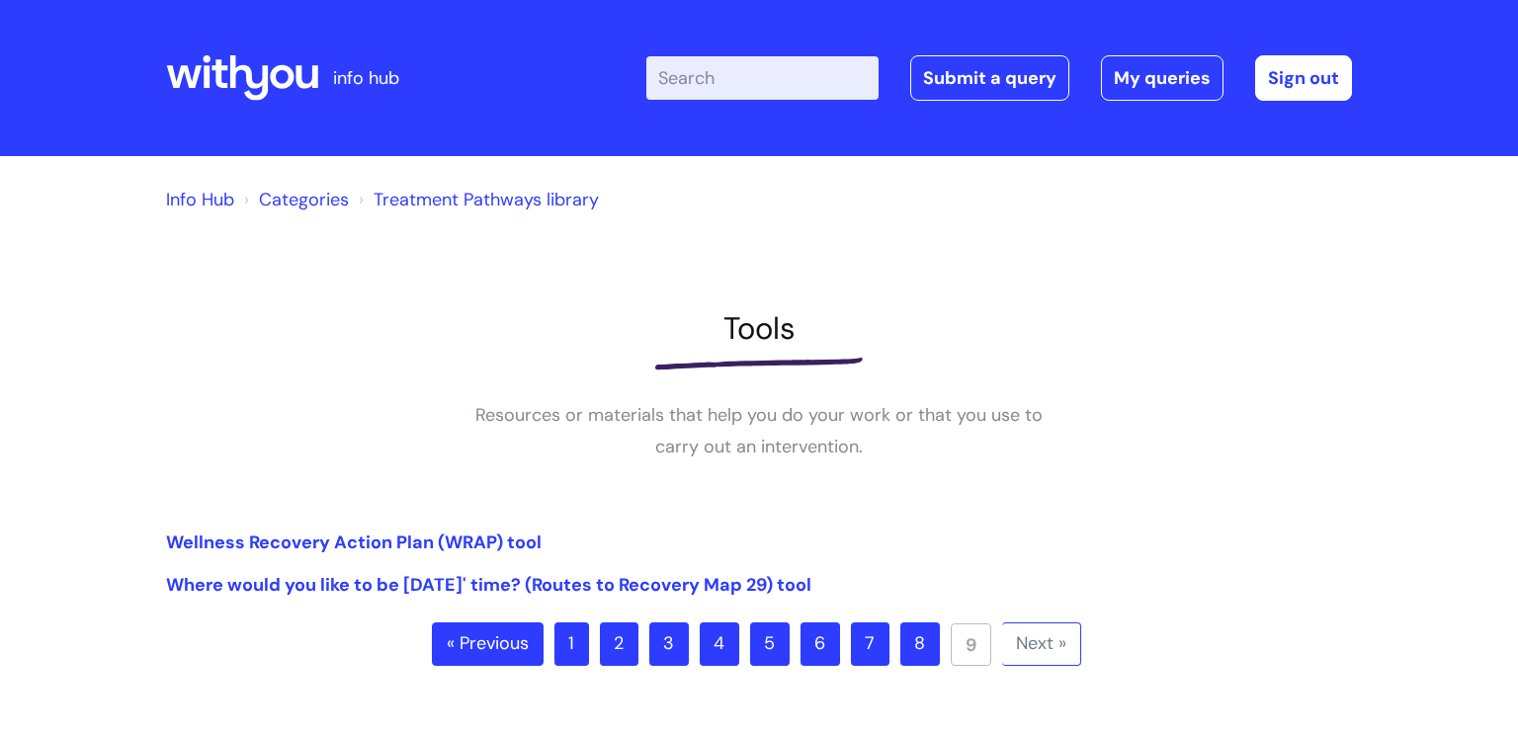
click at [324, 200] on link "Categories" at bounding box center [304, 200] width 90 height 24
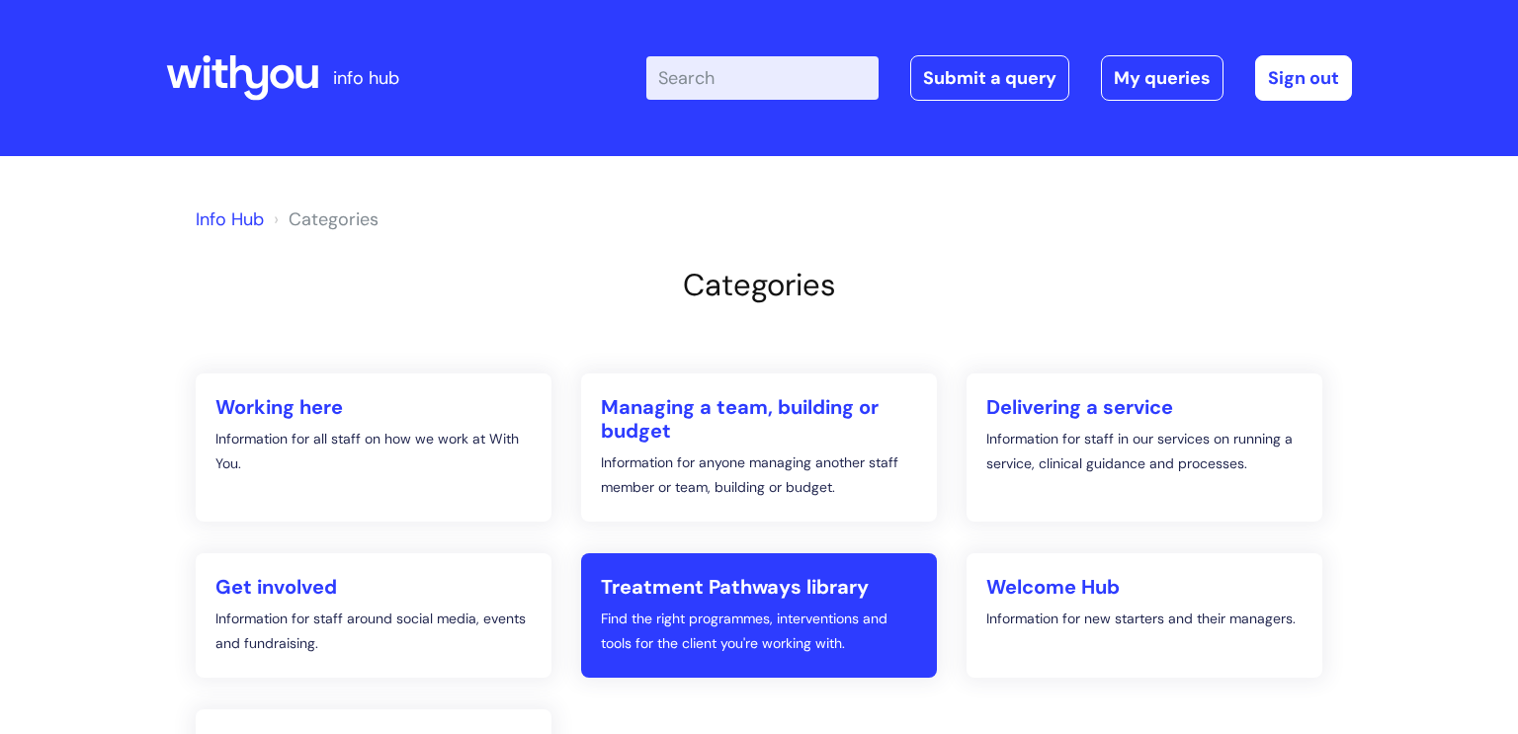
click at [768, 588] on h2 "Treatment Pathways library" at bounding box center [759, 587] width 316 height 24
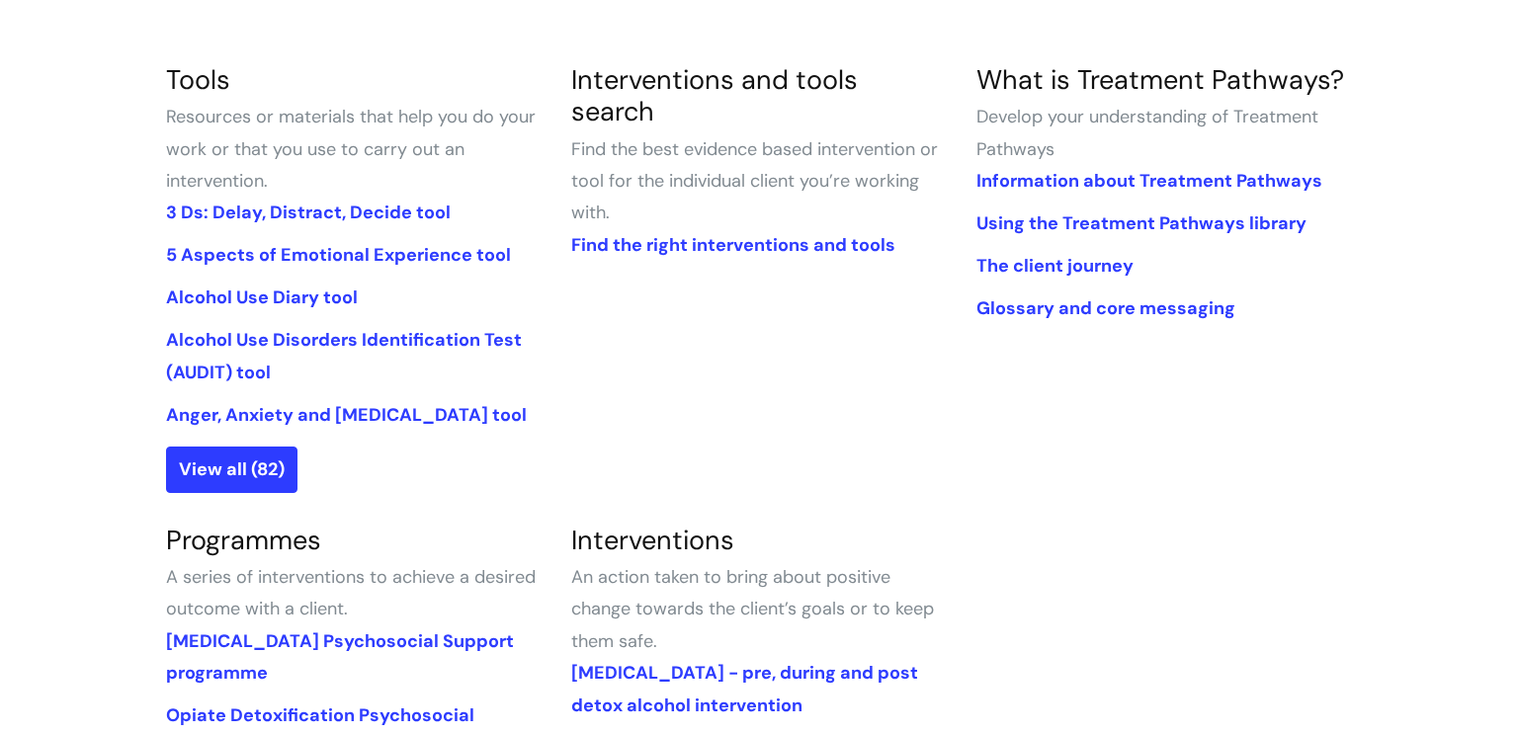
scroll to position [451, 0]
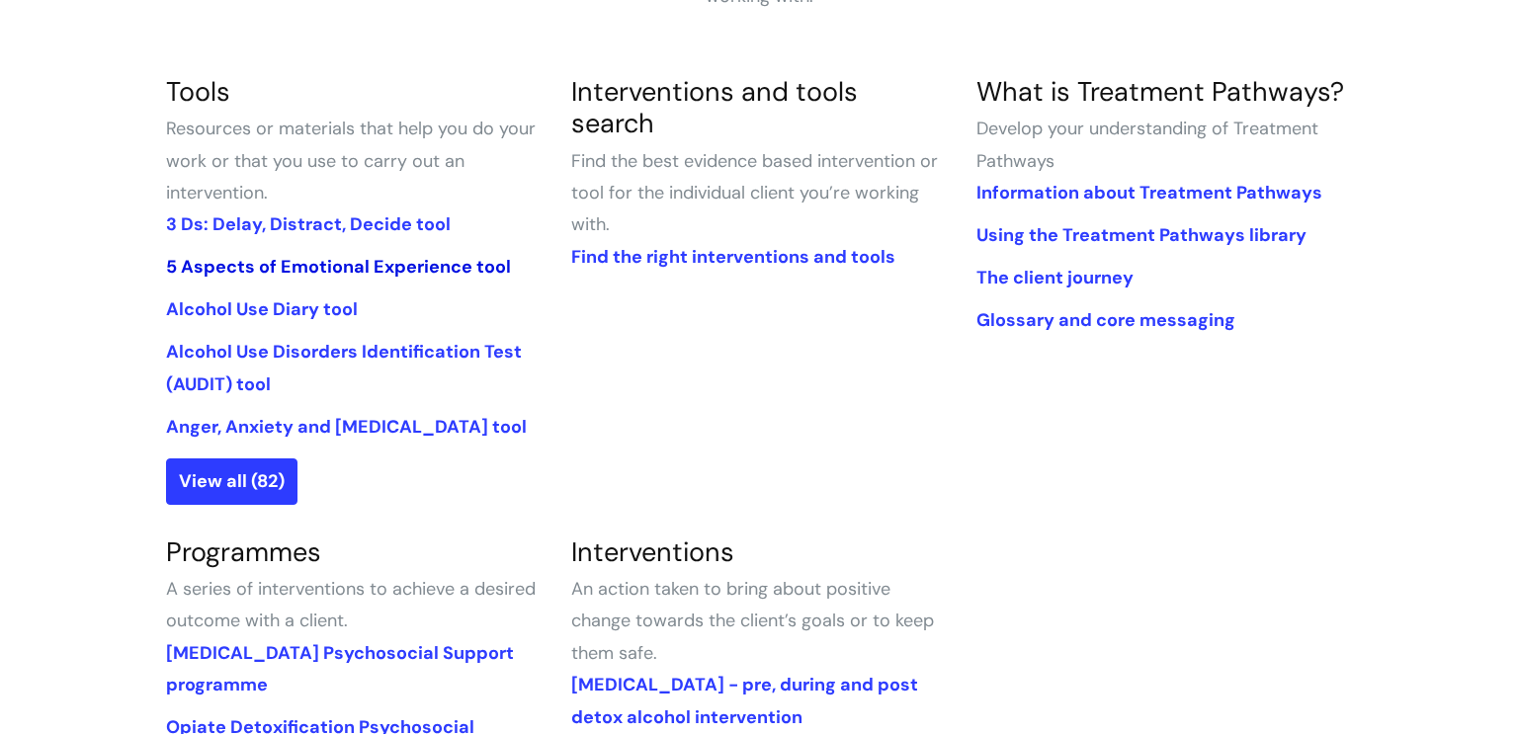
click at [319, 265] on link "5 Aspects of Emotional Experience tool" at bounding box center [338, 267] width 345 height 24
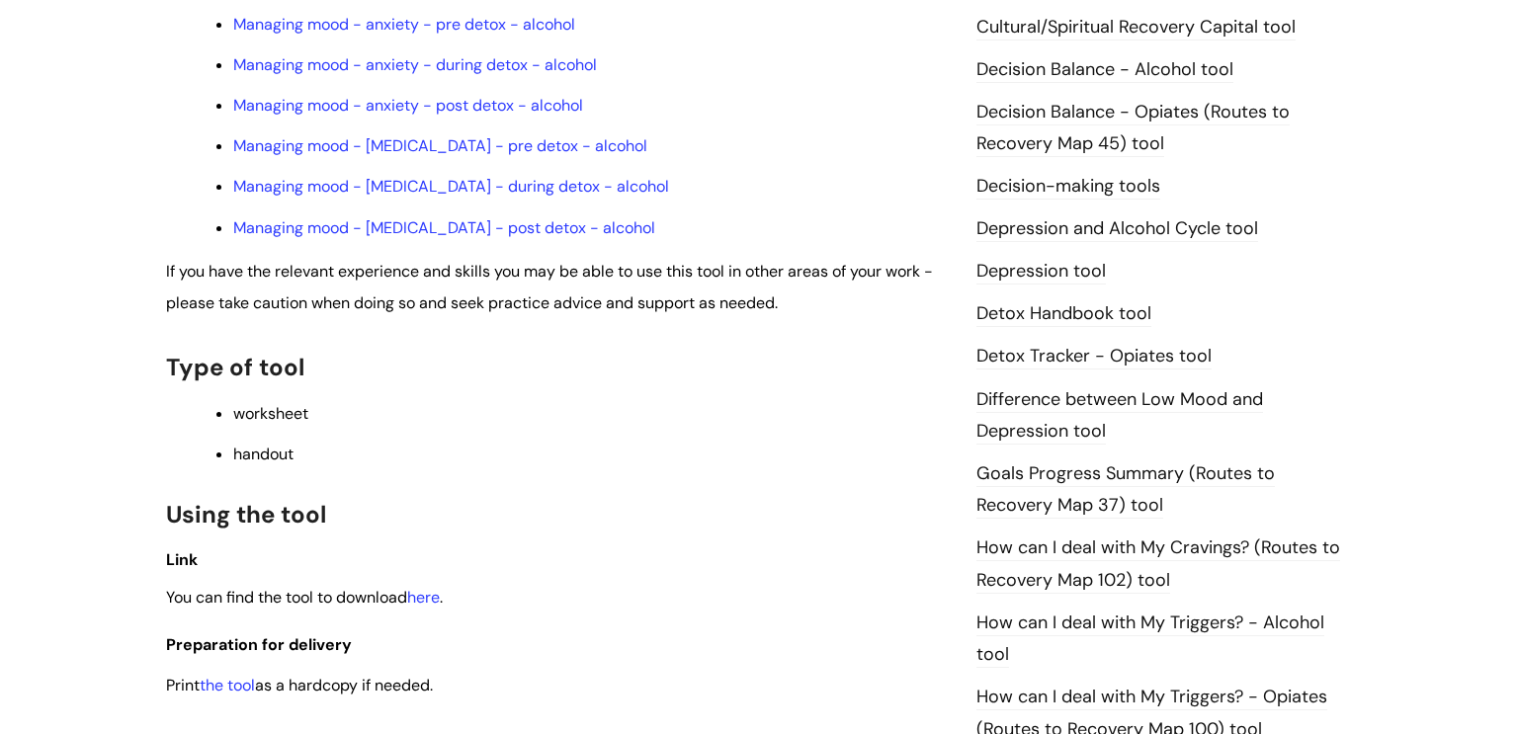
scroll to position [1224, 0]
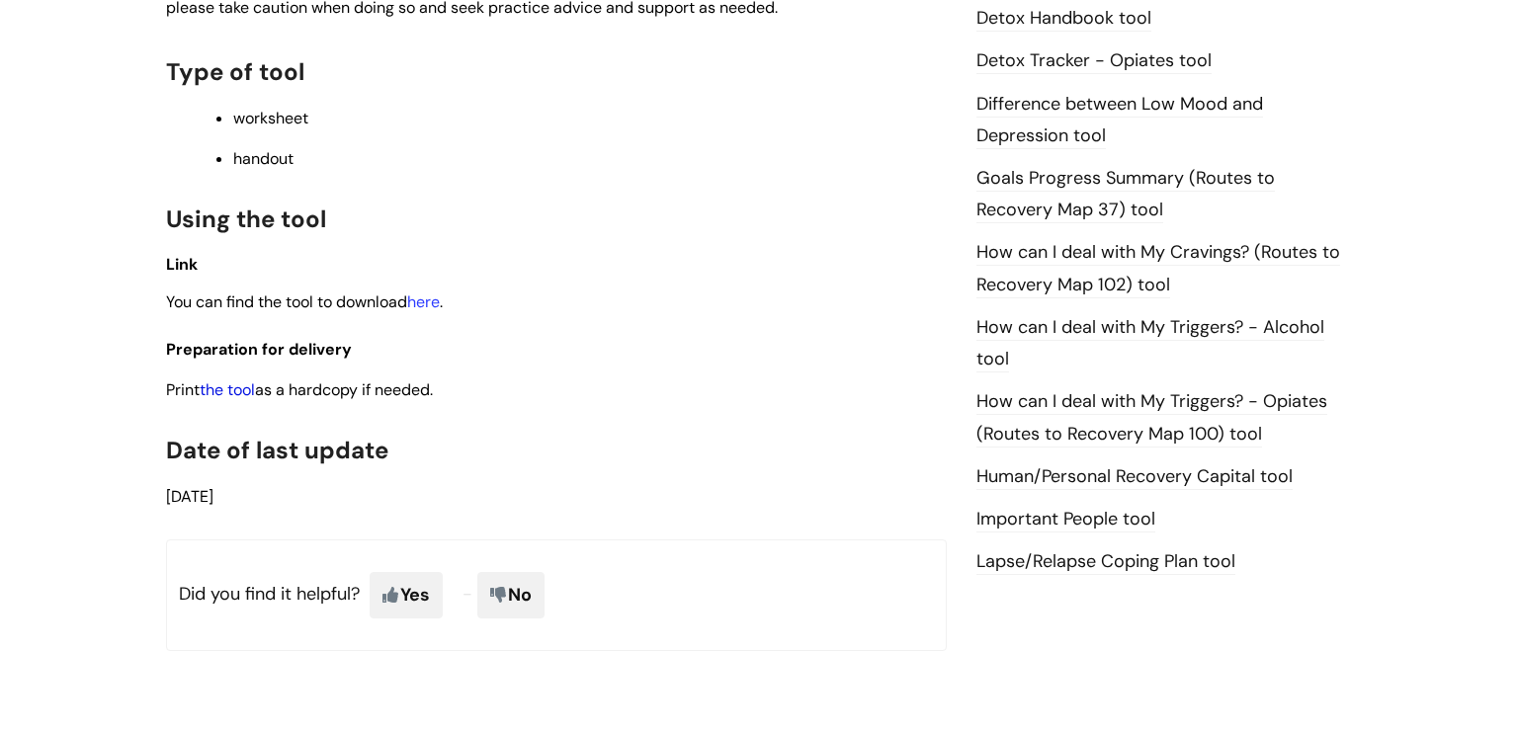
click at [222, 400] on link "the tool" at bounding box center [227, 389] width 55 height 21
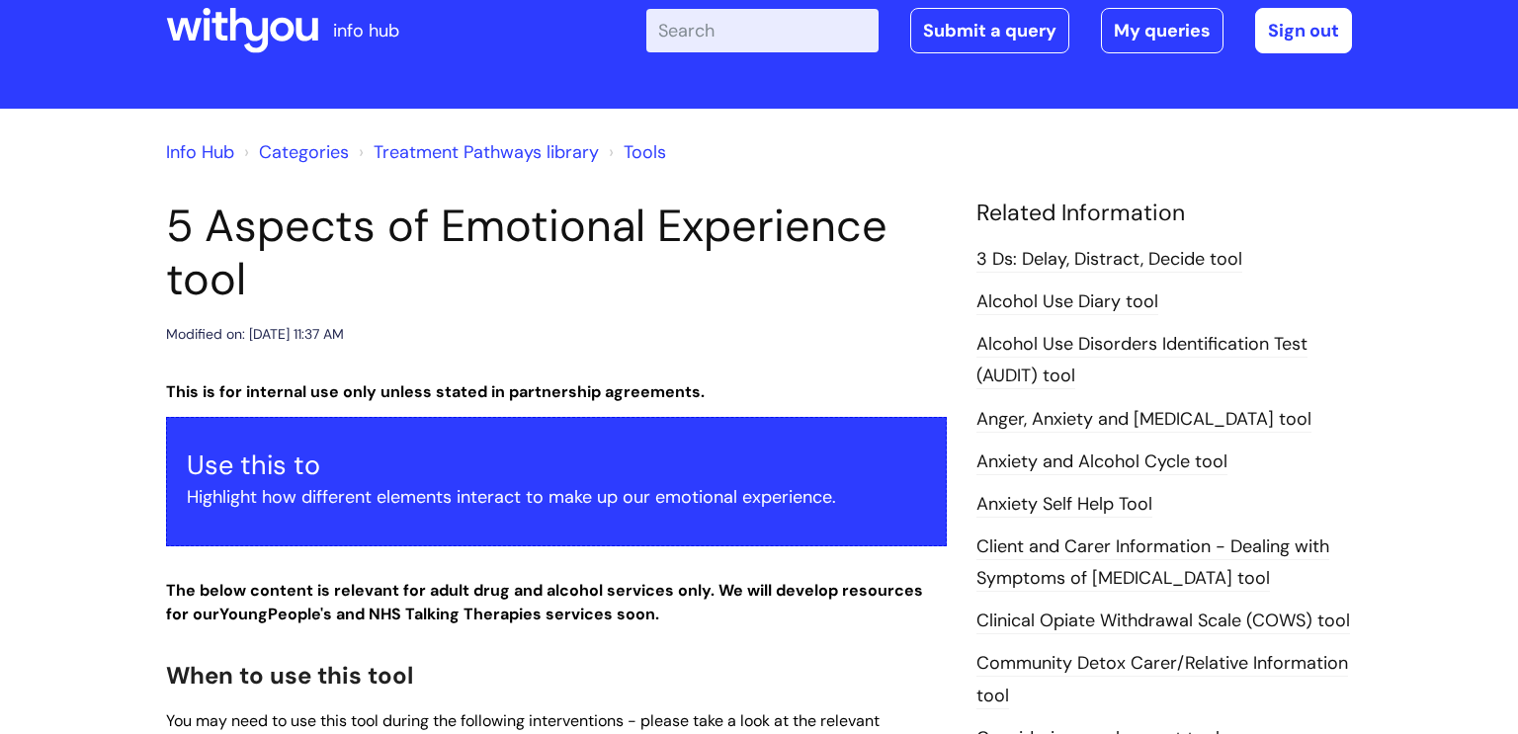
scroll to position [0, 0]
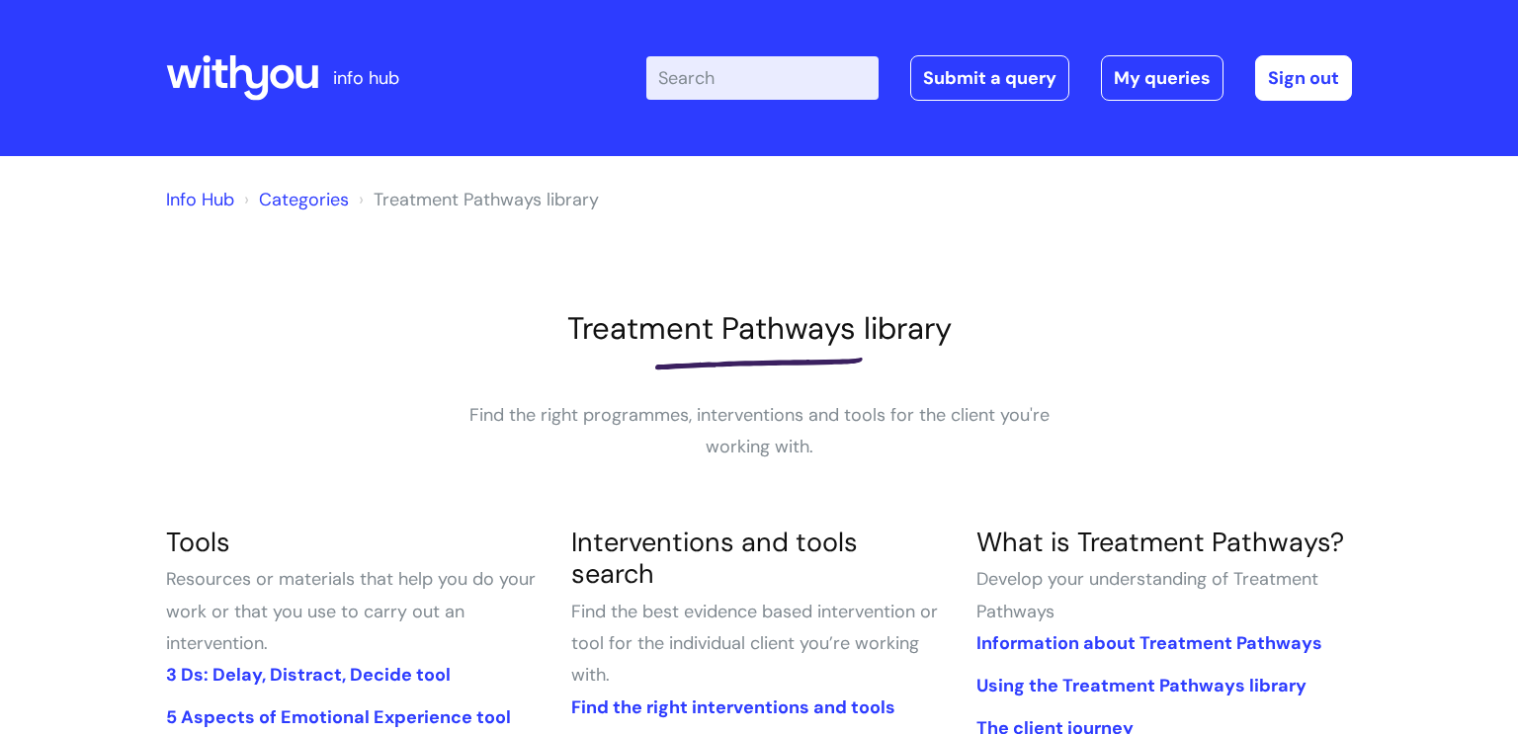
scroll to position [447, 0]
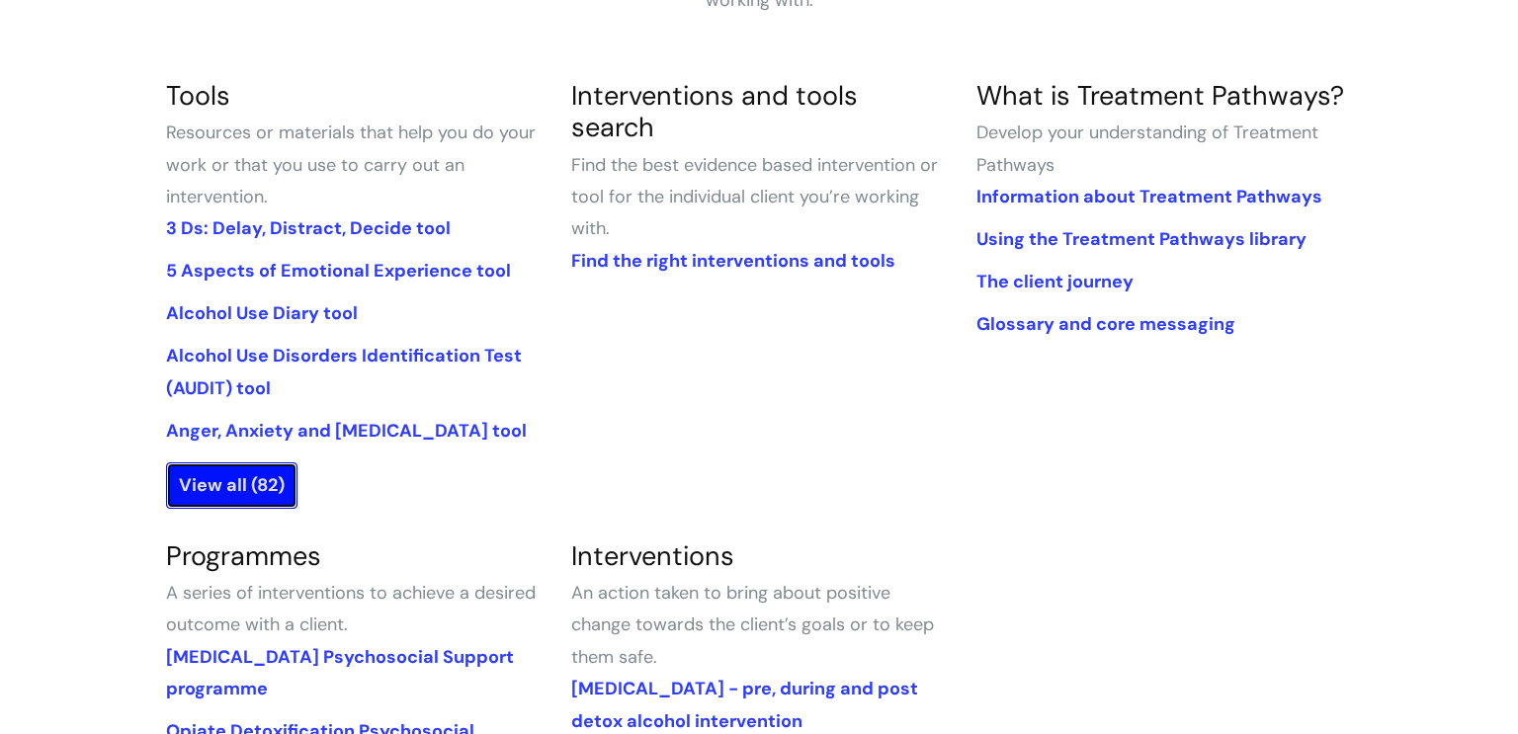
click at [241, 484] on link "View all (82)" at bounding box center [231, 484] width 131 height 45
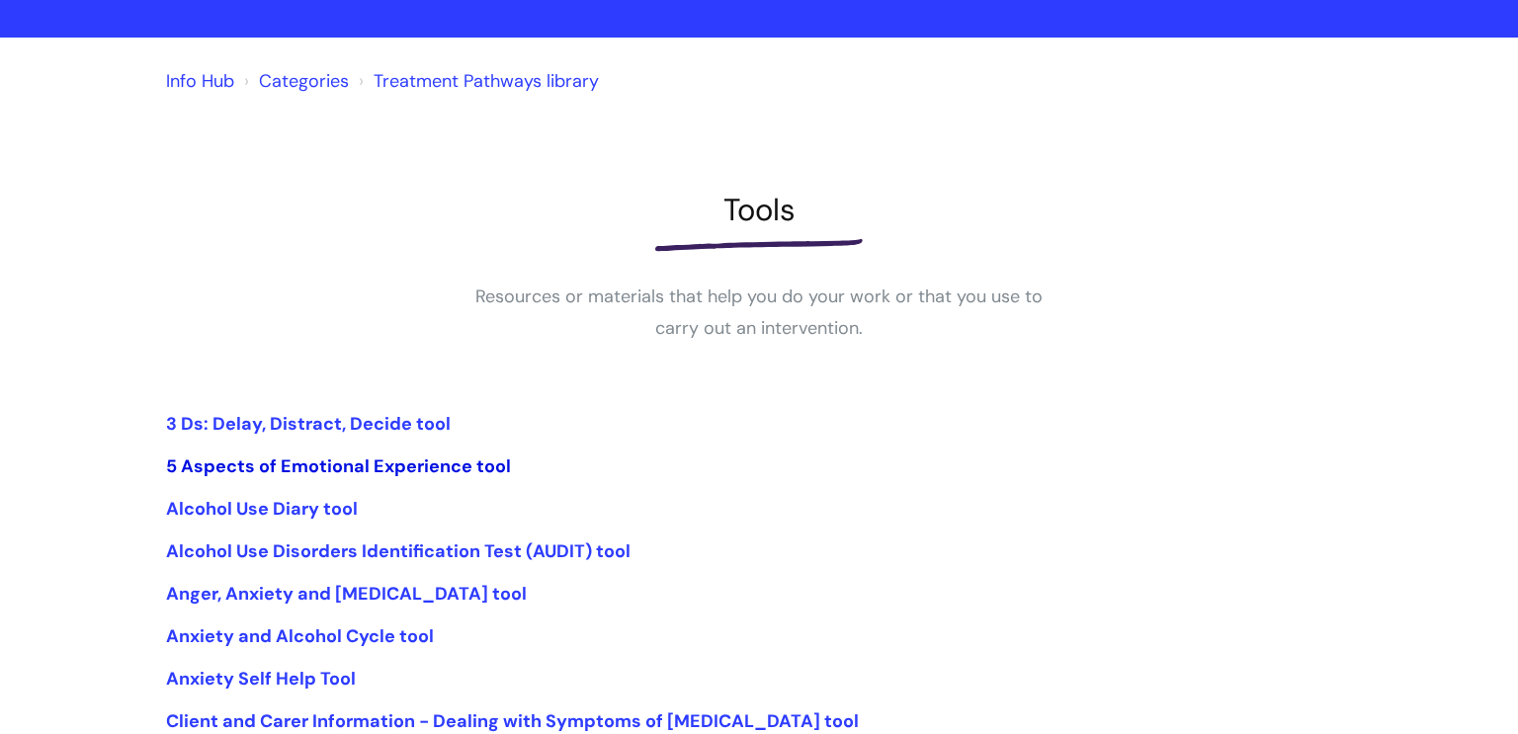
scroll to position [310, 0]
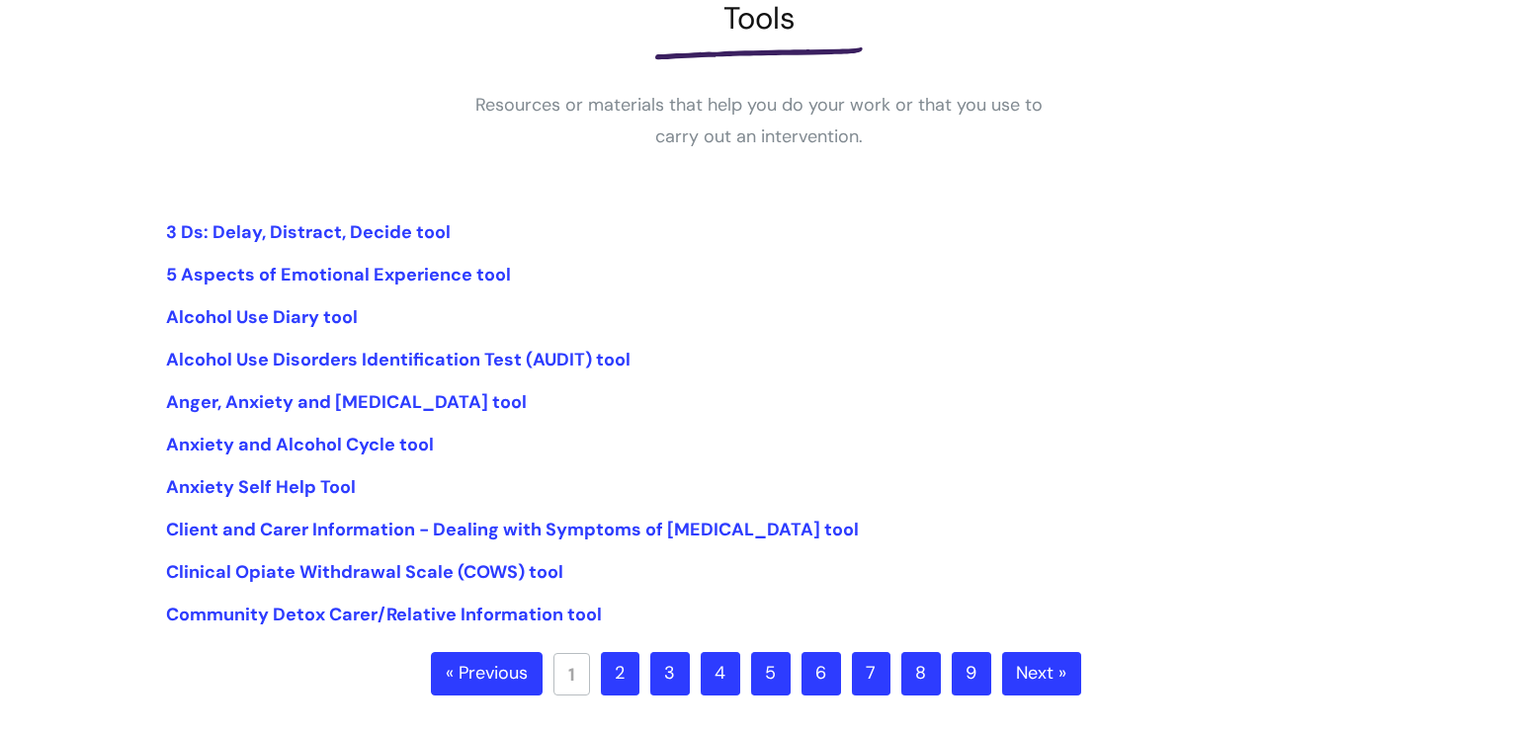
click at [624, 675] on link "2" at bounding box center [620, 673] width 39 height 43
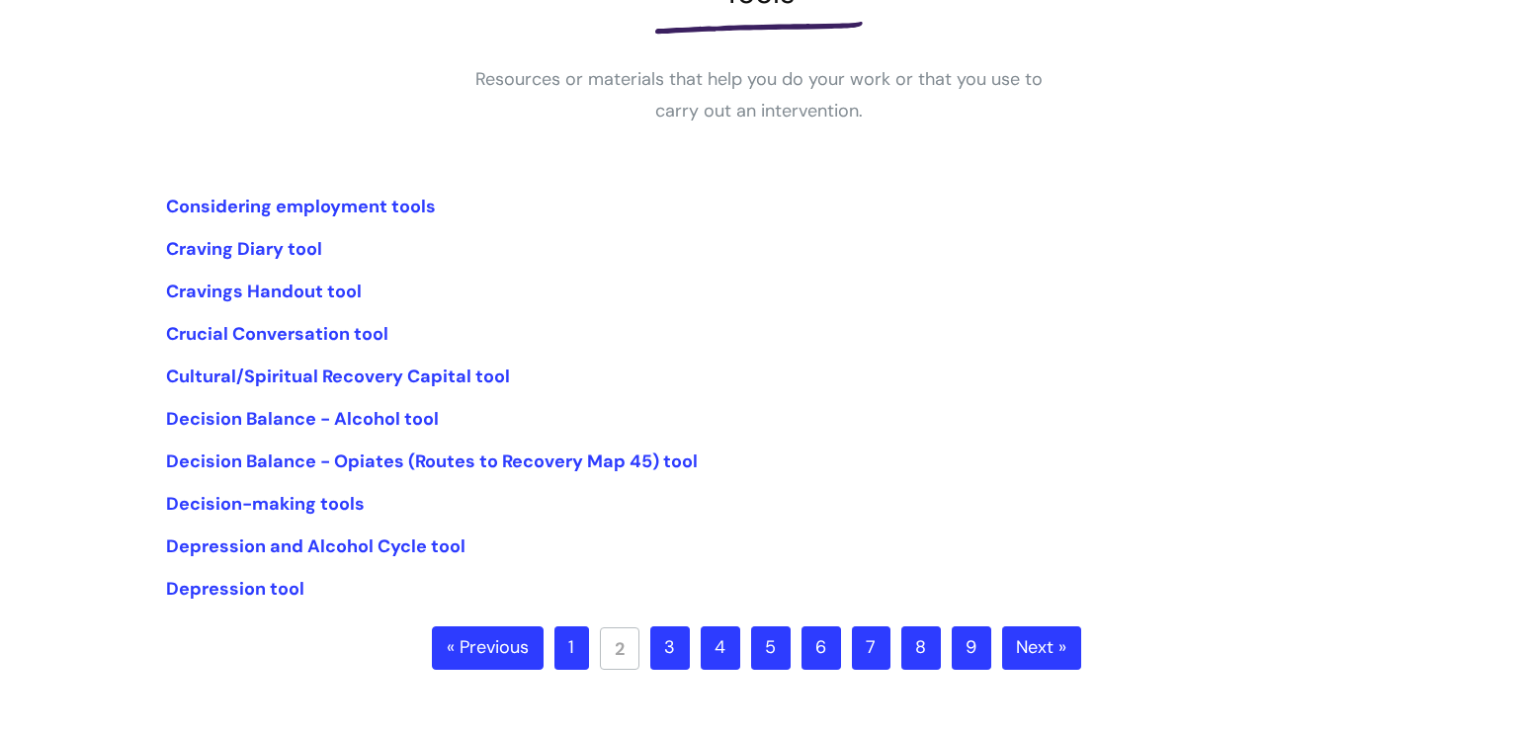
scroll to position [364, 0]
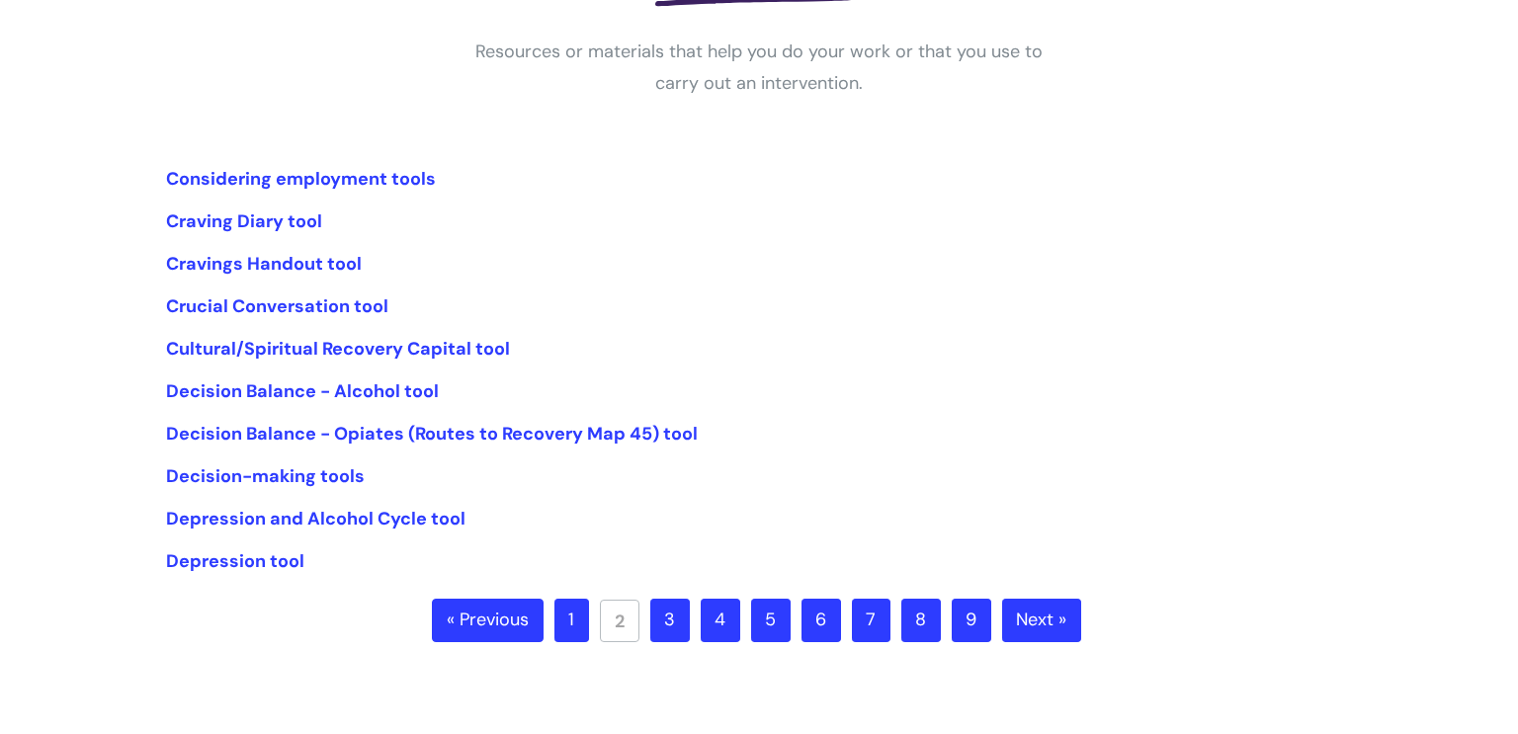
click at [685, 626] on link "3" at bounding box center [670, 620] width 40 height 43
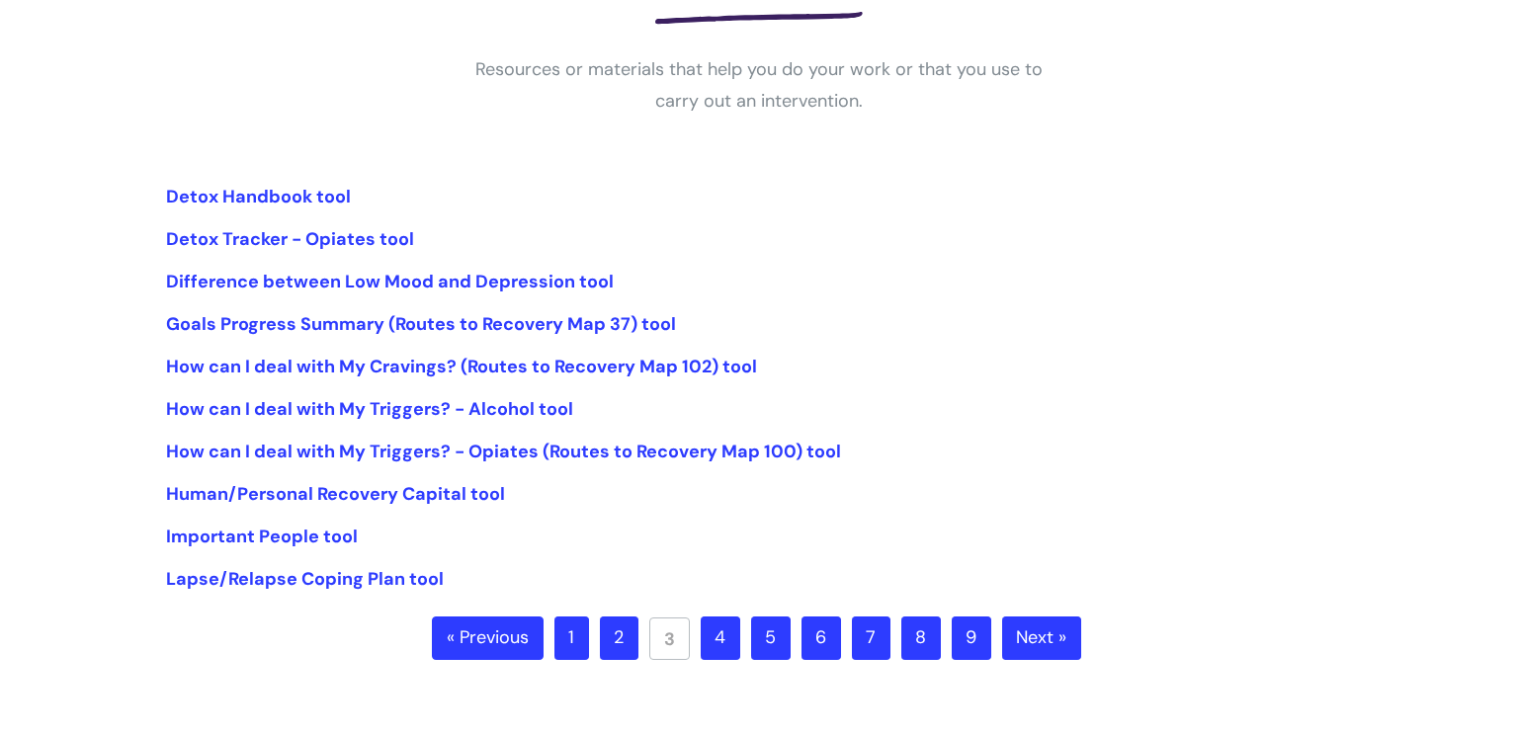
scroll to position [348, 0]
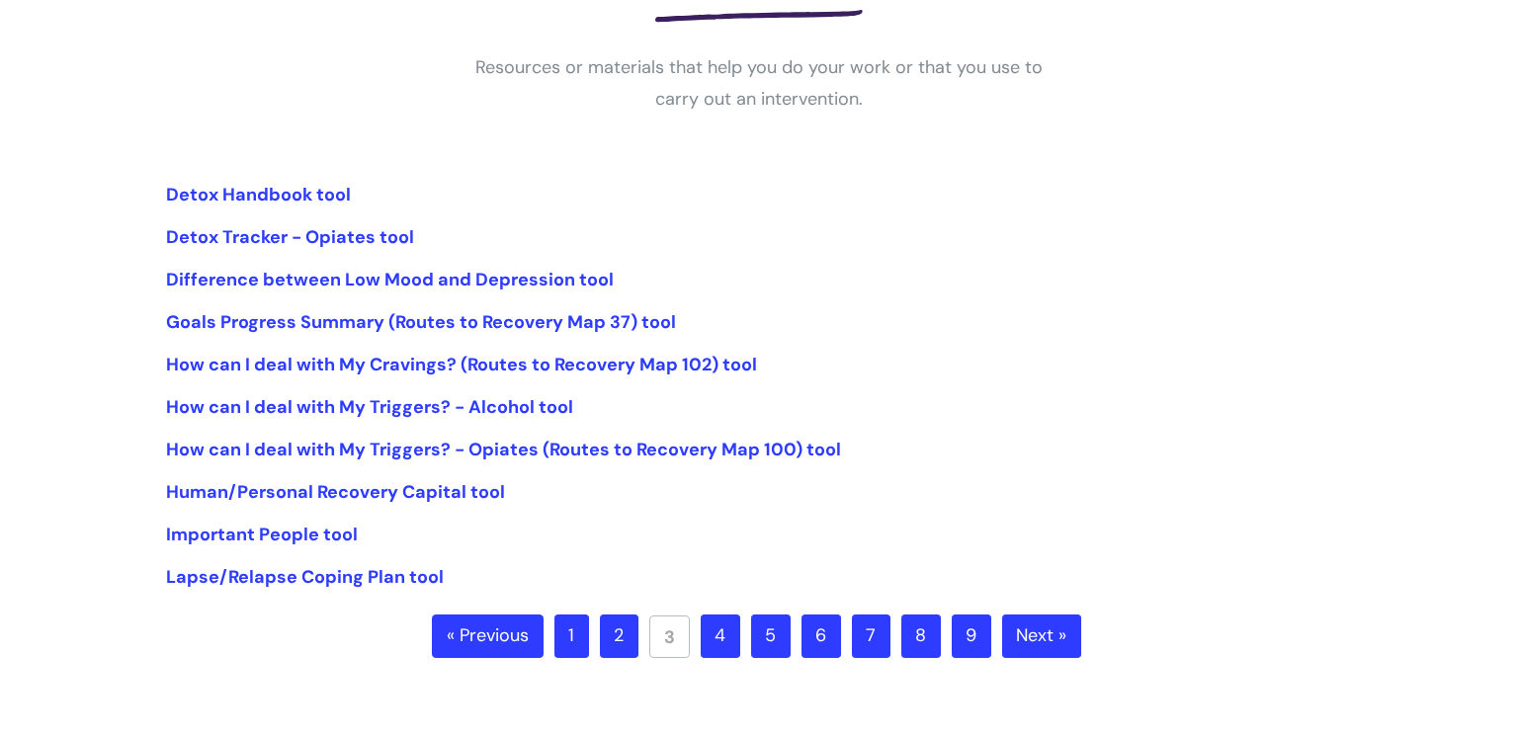
click at [714, 641] on link "4" at bounding box center [721, 636] width 40 height 43
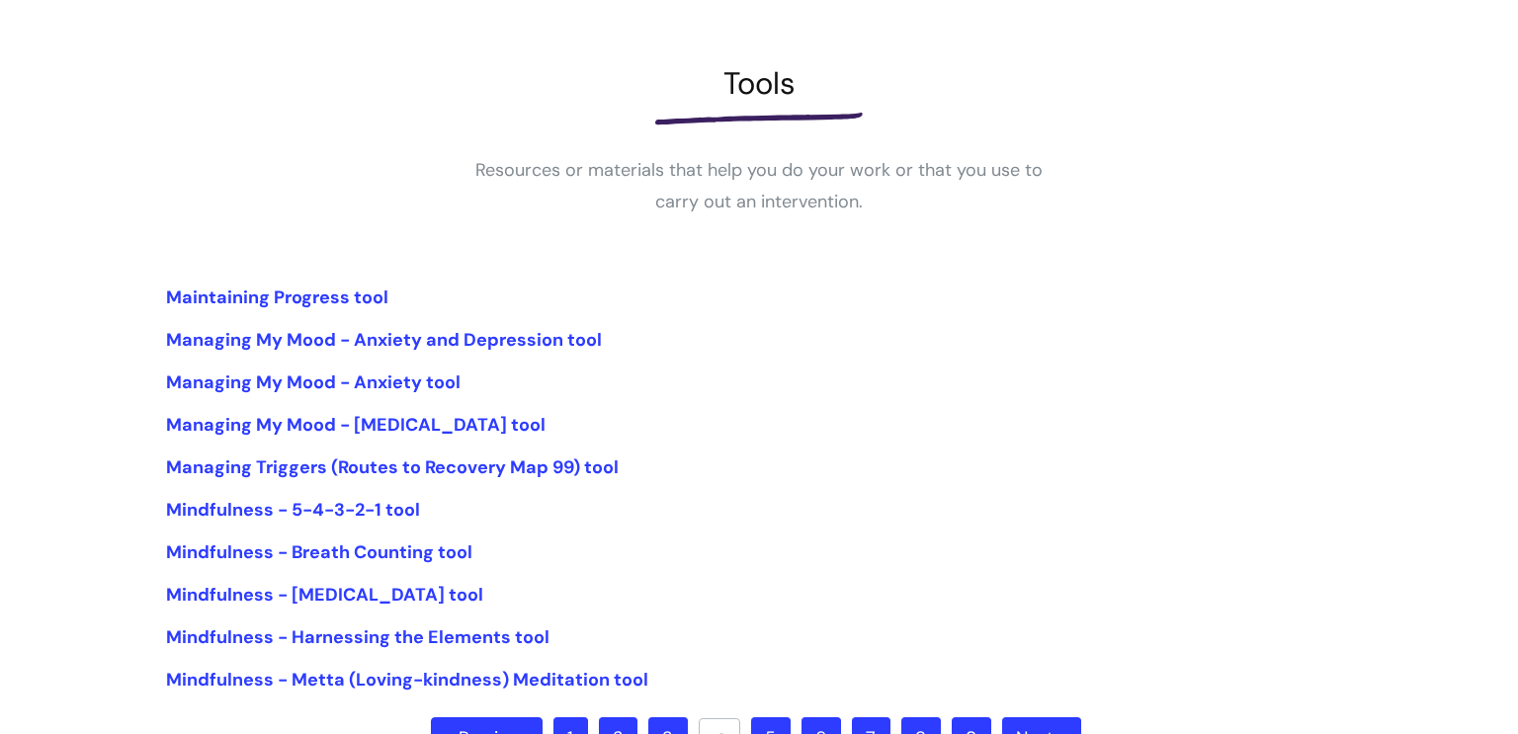
scroll to position [443, 0]
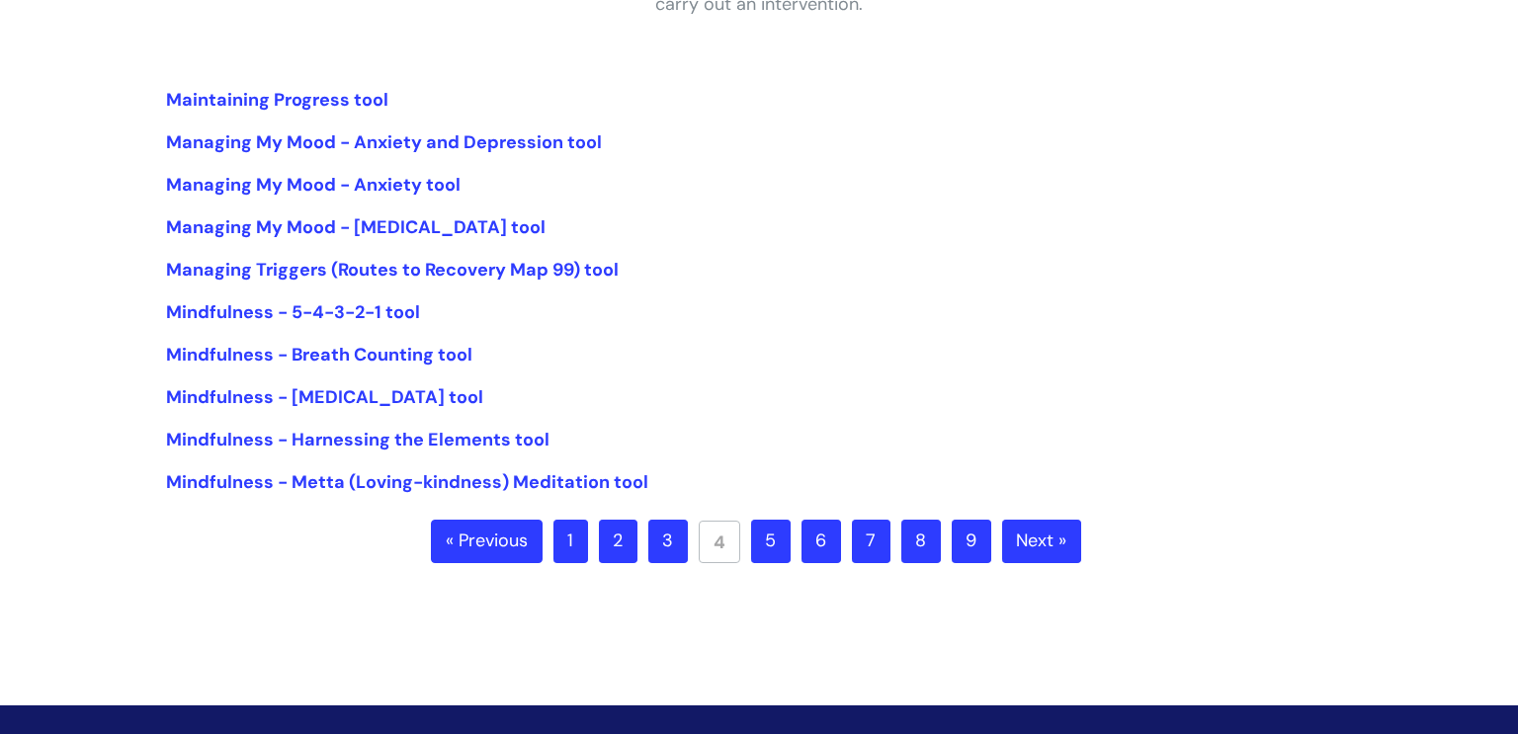
click at [761, 538] on link "5" at bounding box center [771, 541] width 40 height 43
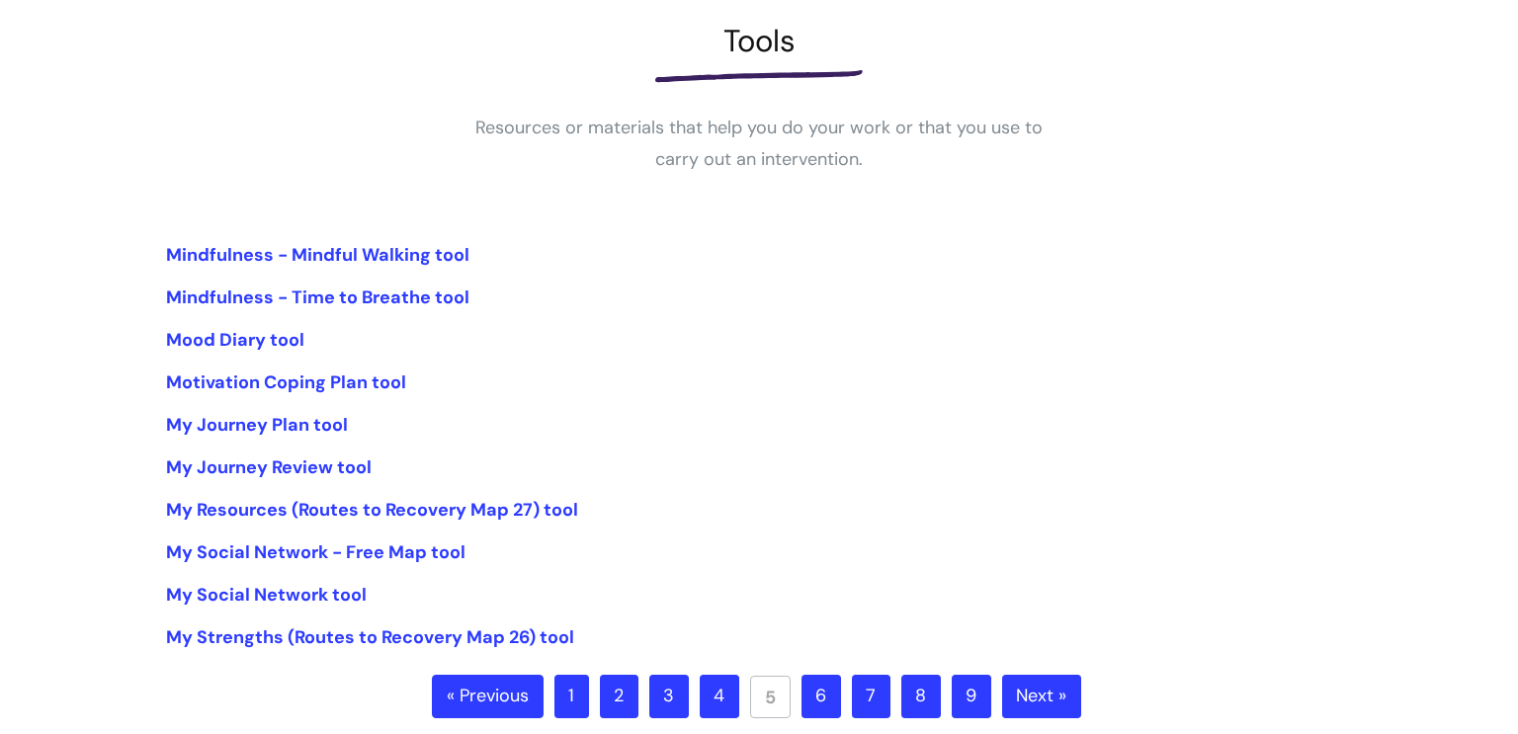
scroll to position [300, 0]
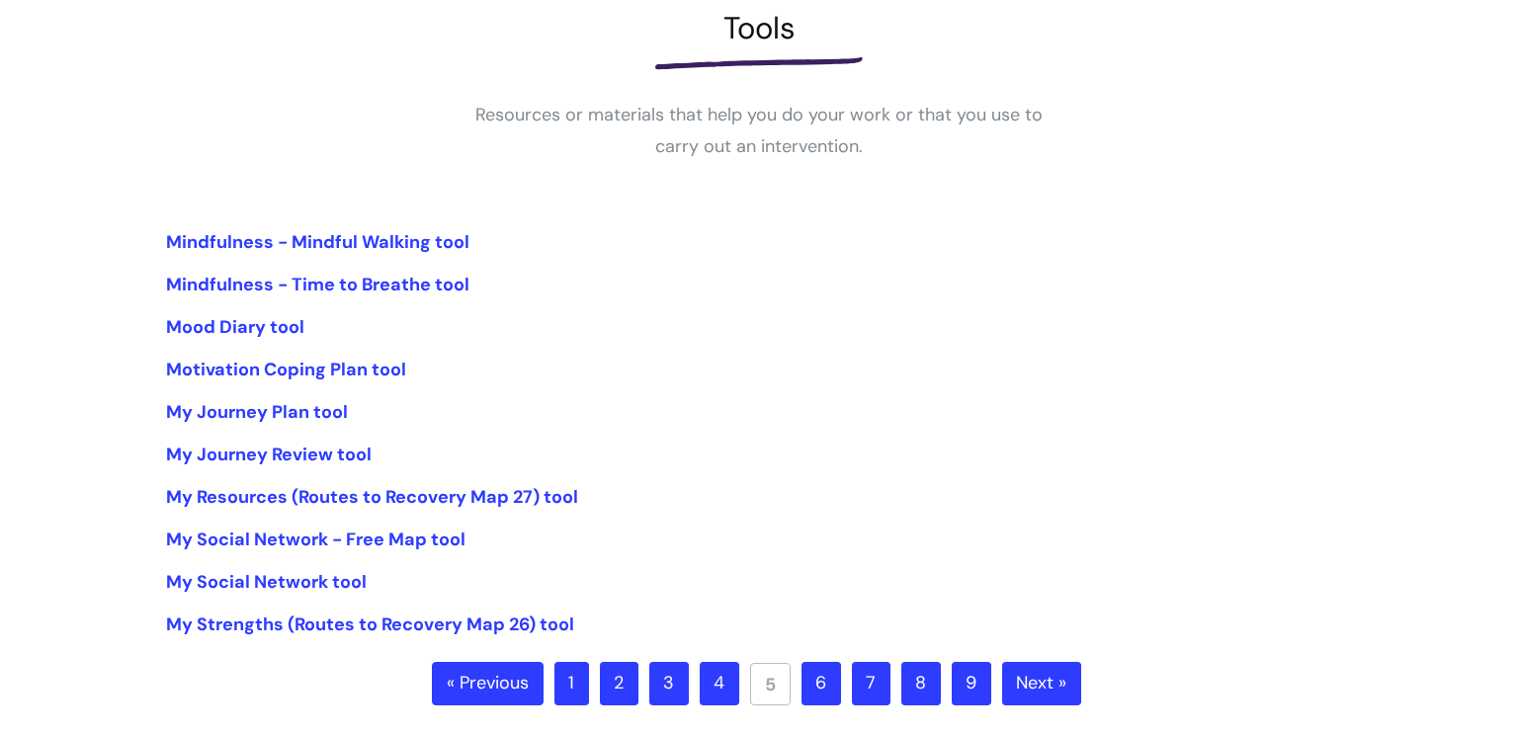
click at [826, 694] on link "6" at bounding box center [821, 683] width 40 height 43
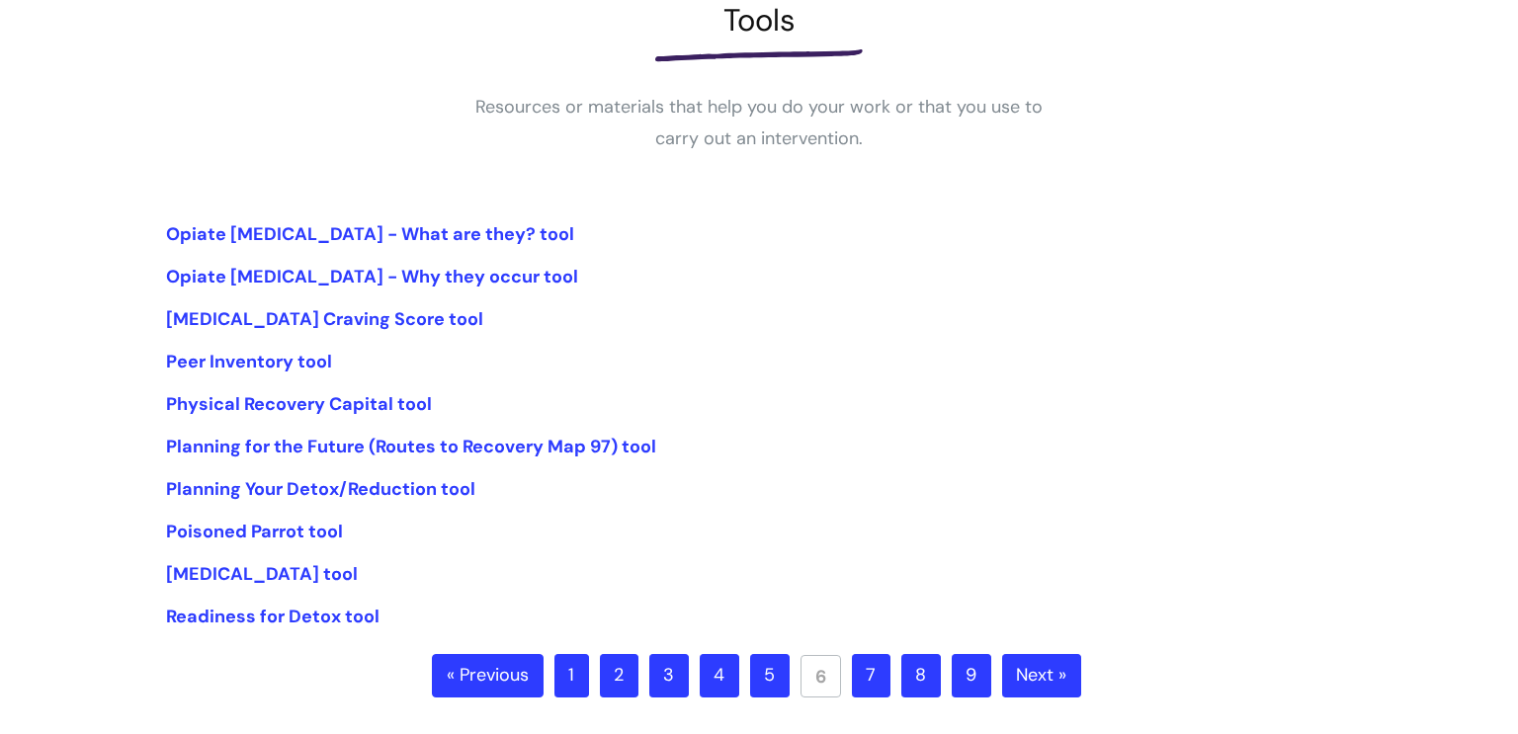
scroll to position [389, 0]
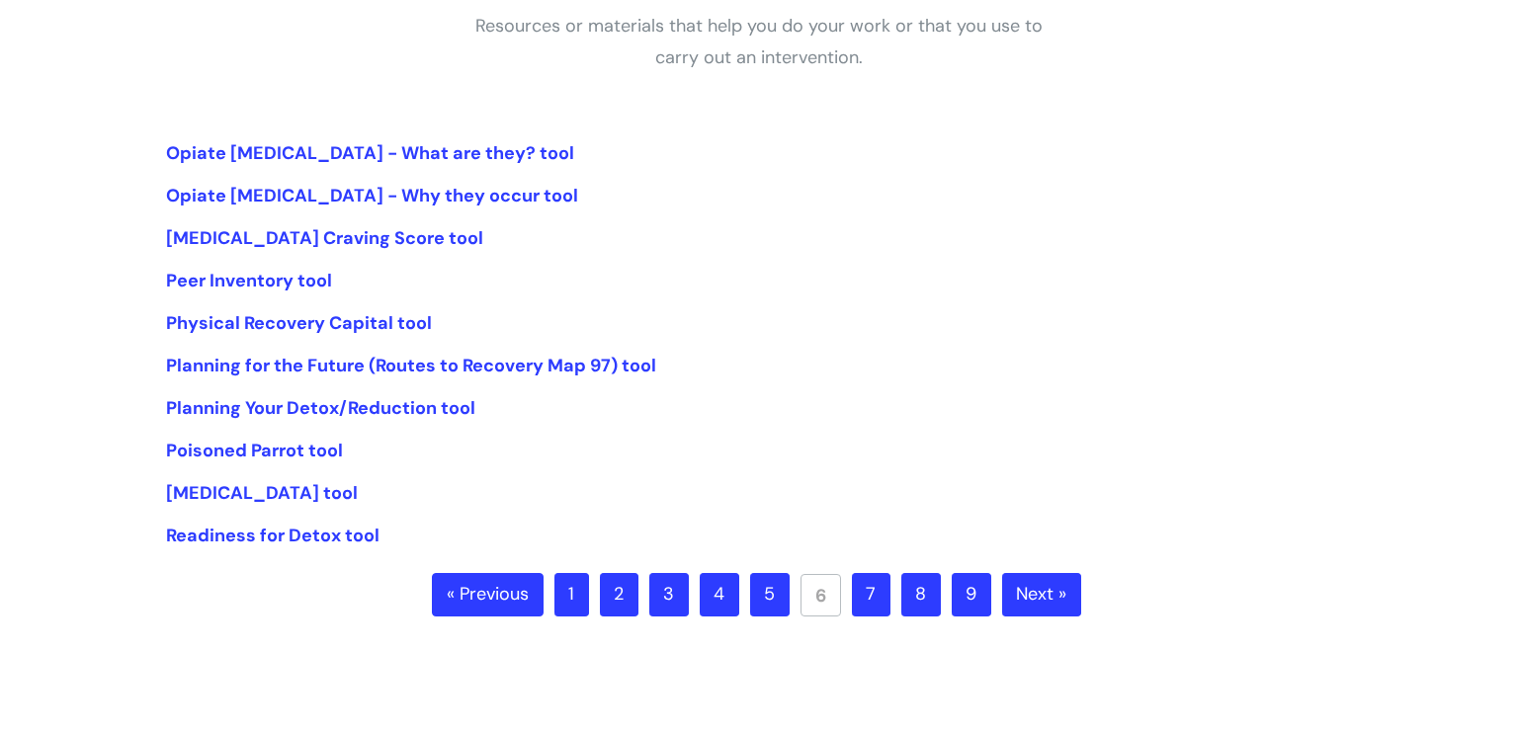
click at [860, 599] on link "7" at bounding box center [871, 594] width 39 height 43
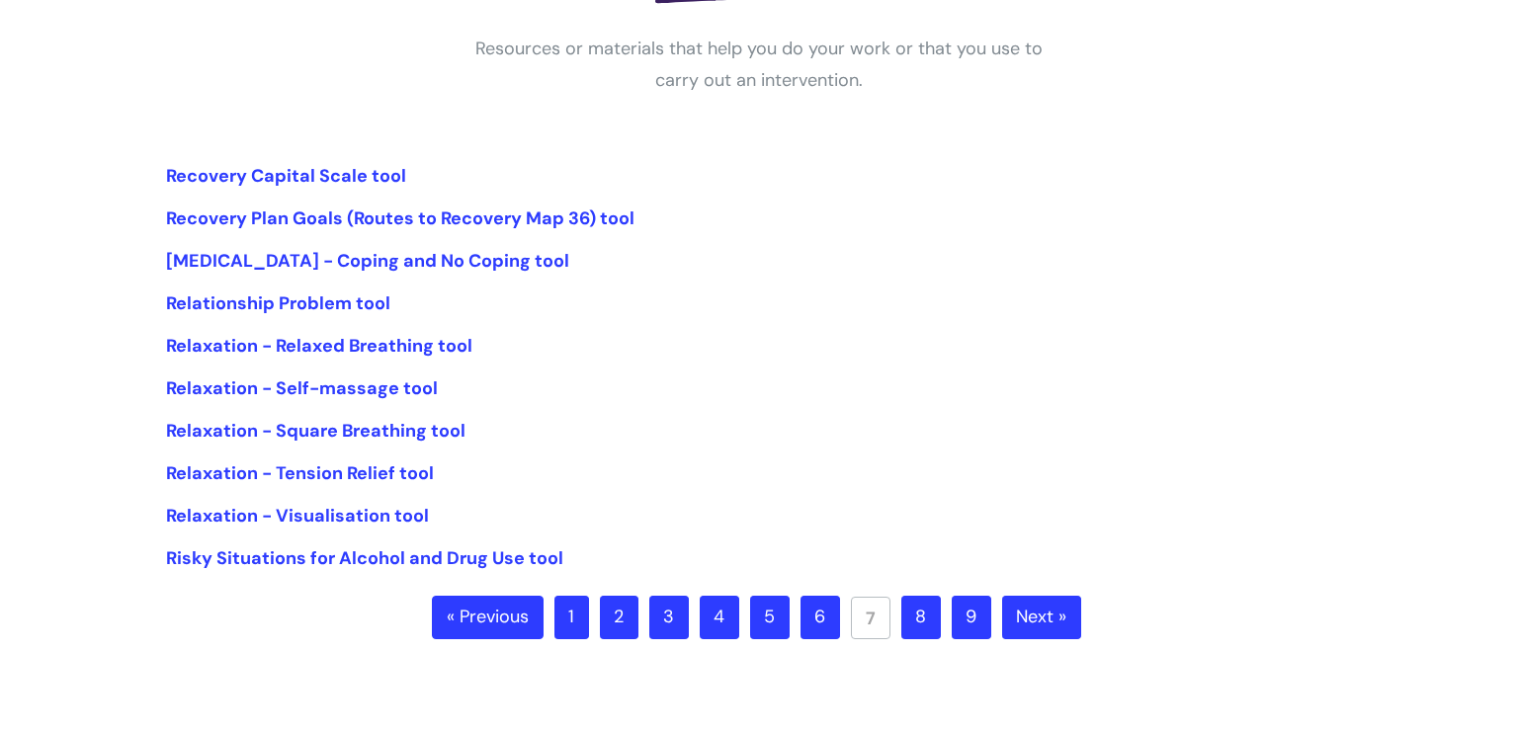
scroll to position [368, 0]
click at [918, 627] on link "8" at bounding box center [921, 616] width 40 height 43
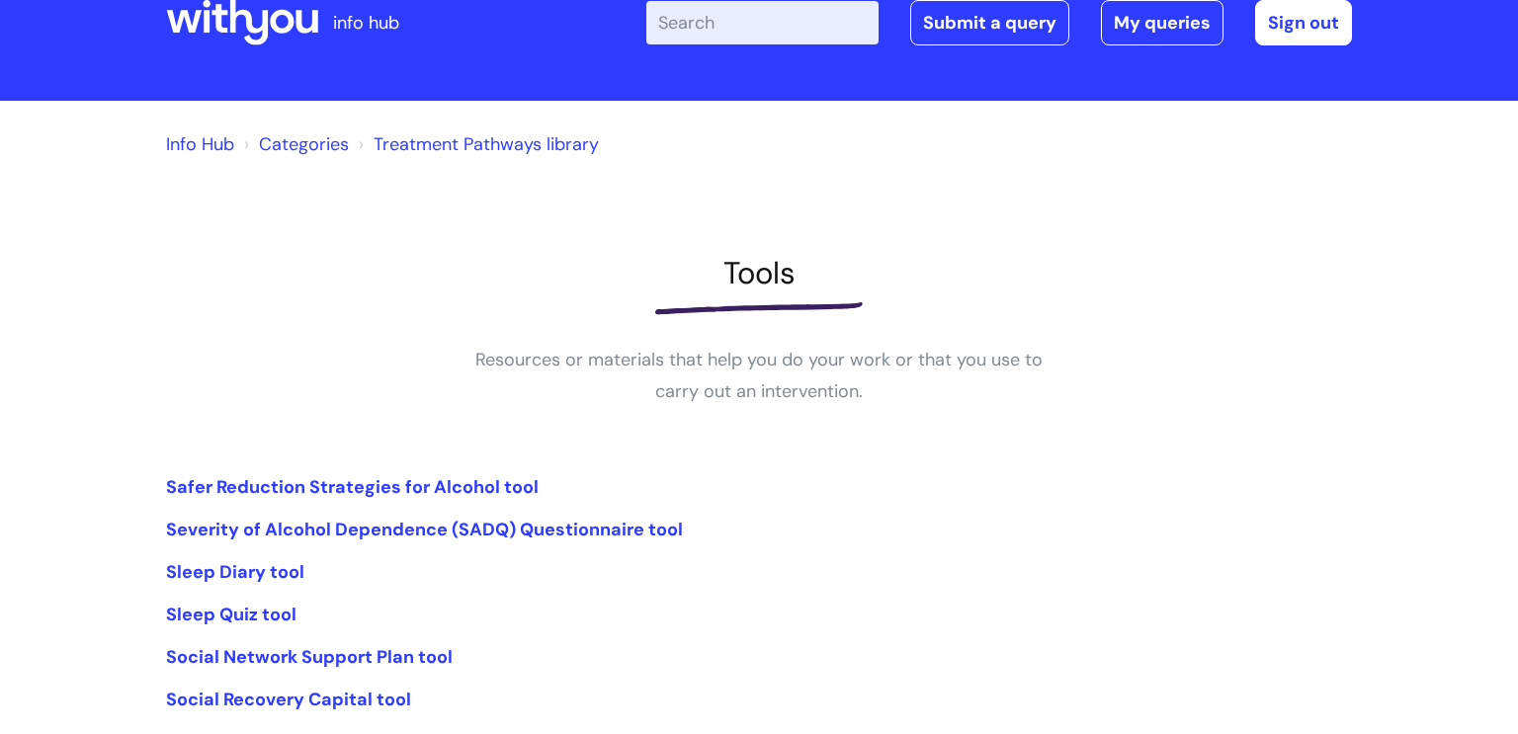
scroll to position [283, 0]
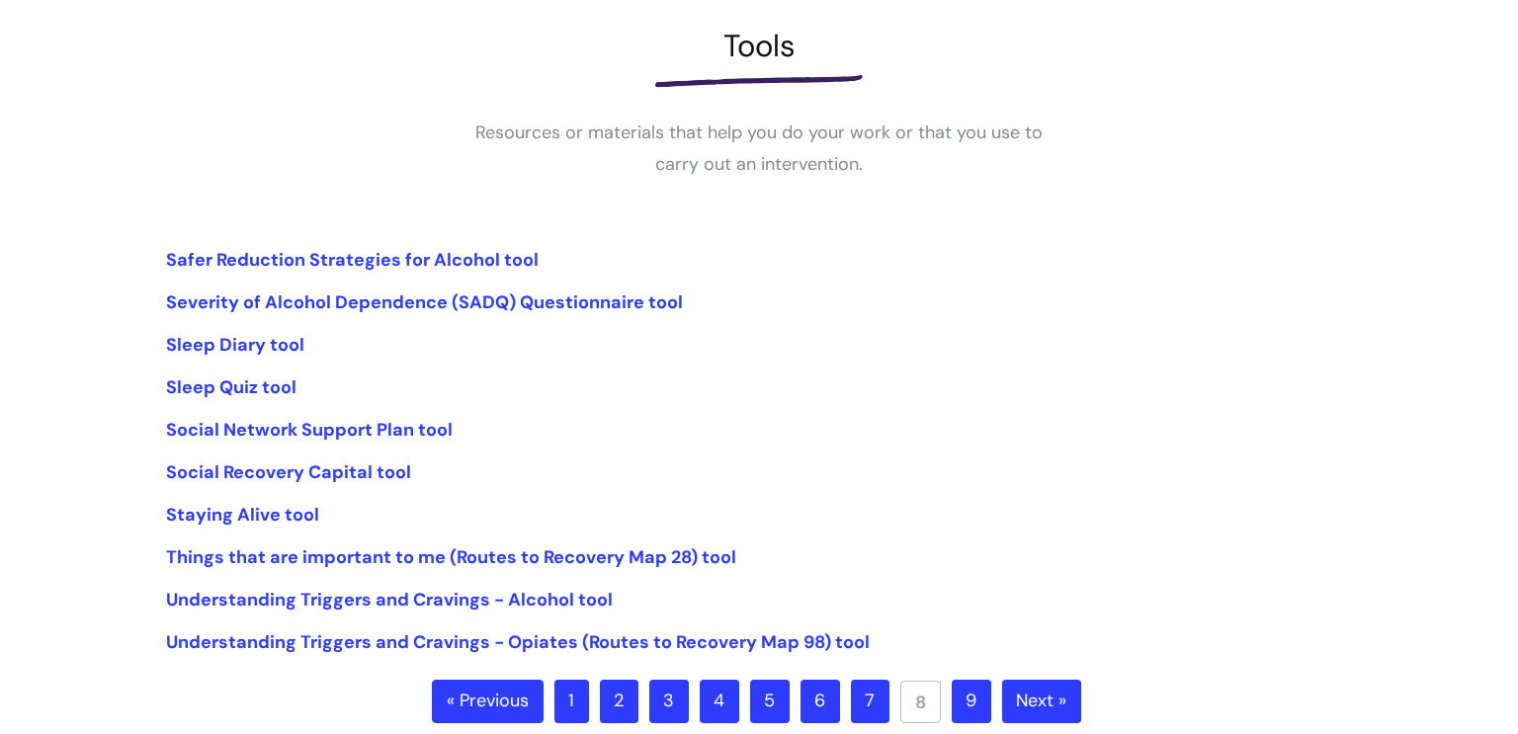
click at [964, 693] on link "9" at bounding box center [972, 701] width 40 height 43
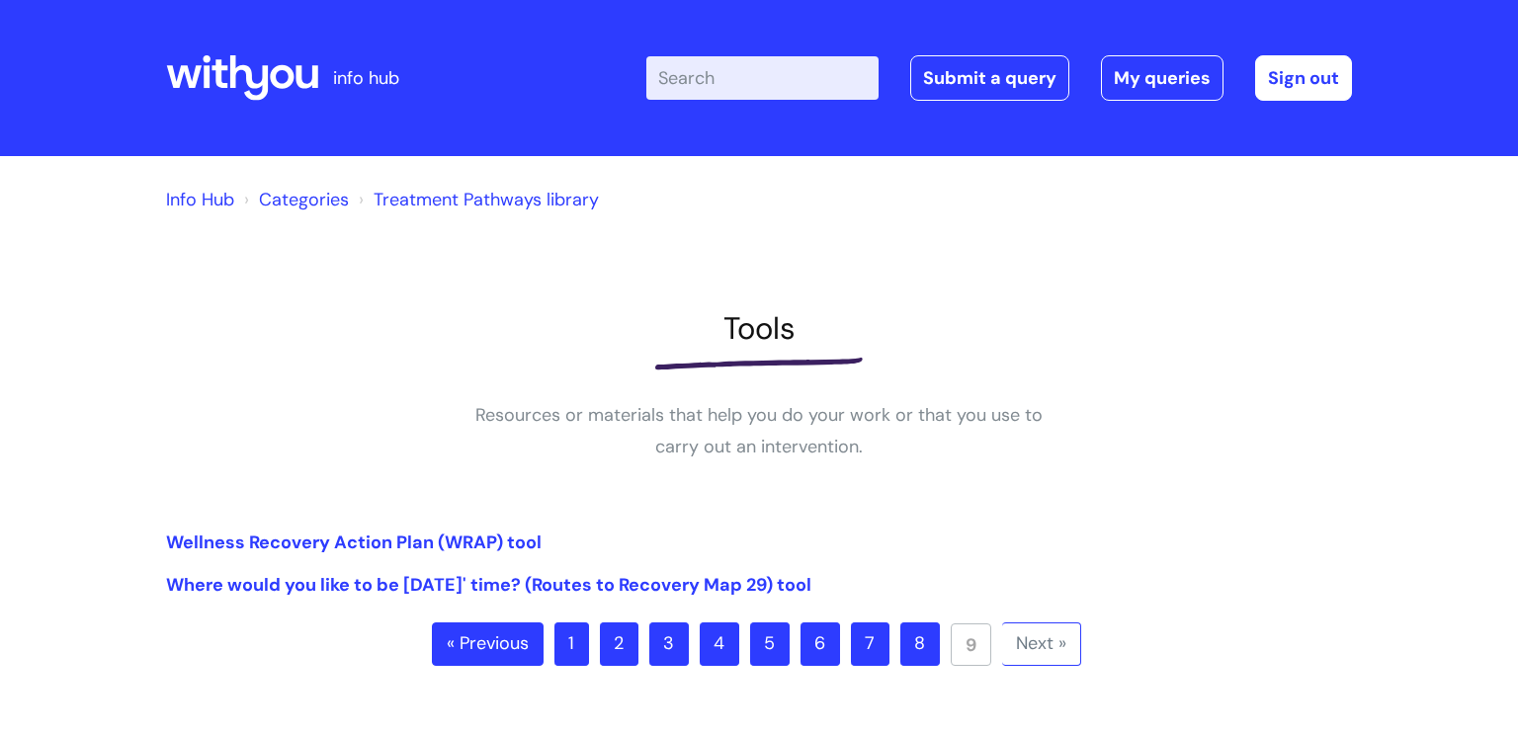
click at [582, 635] on link "1" at bounding box center [571, 644] width 35 height 43
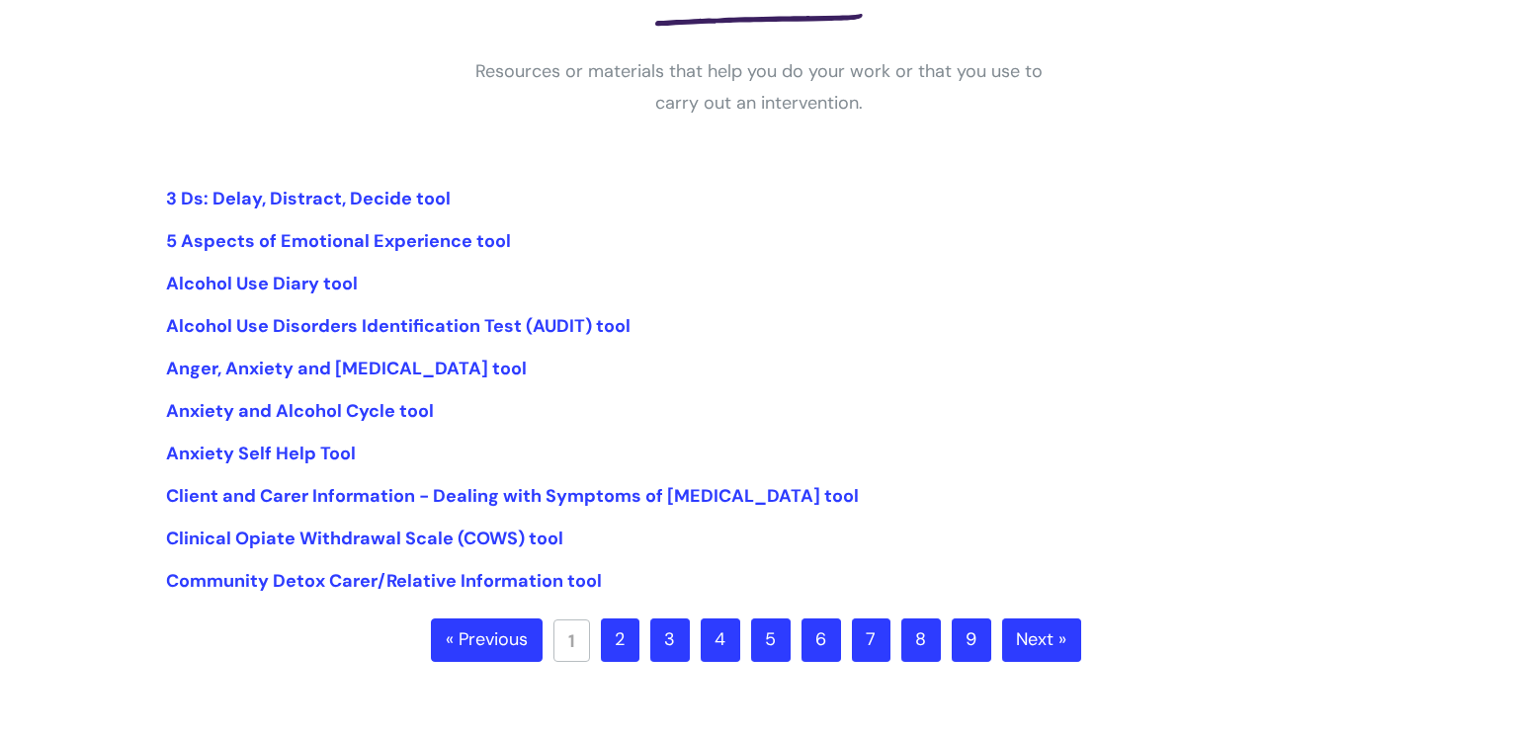
scroll to position [344, 0]
click at [629, 639] on link "2" at bounding box center [620, 640] width 39 height 43
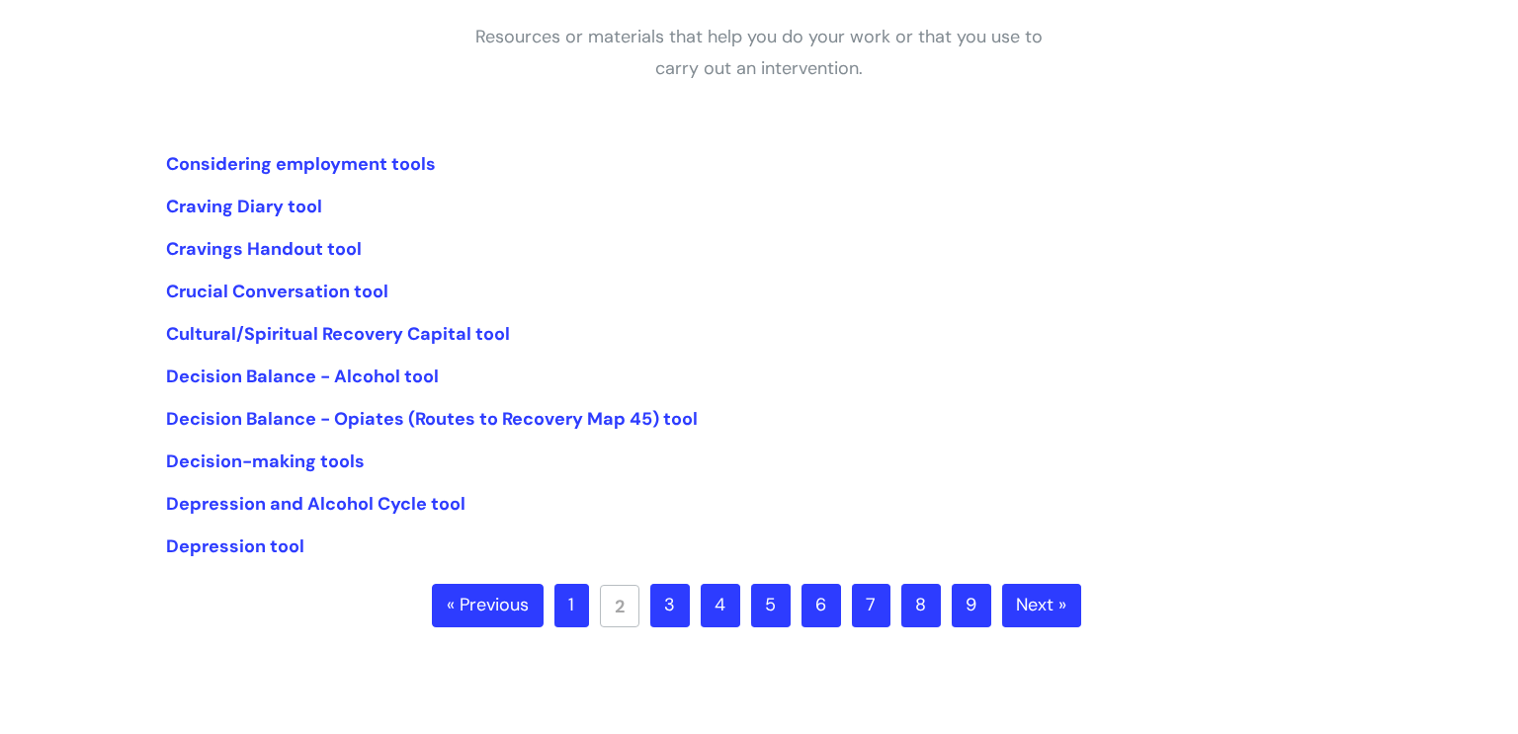
scroll to position [390, 0]
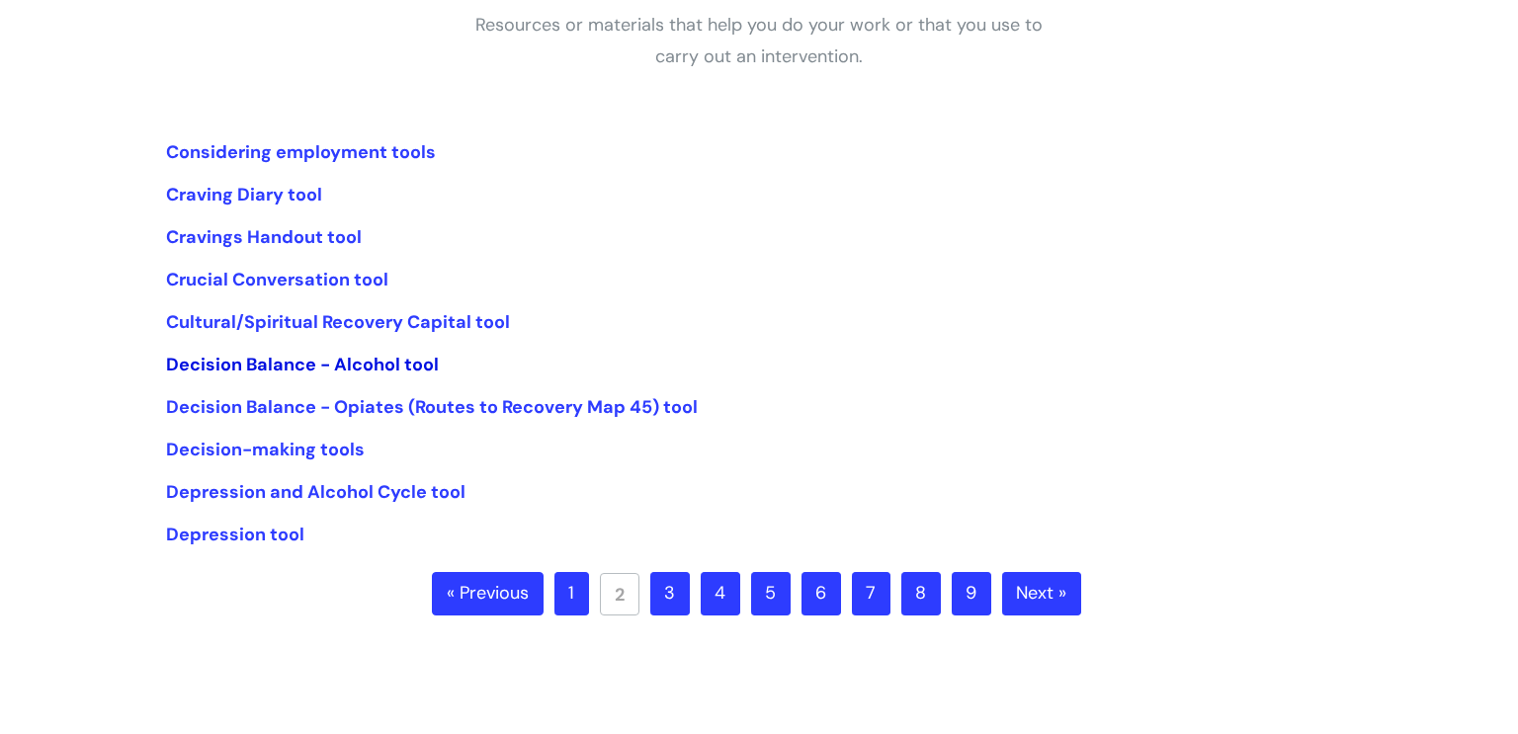
click at [375, 367] on link "Decision Balance - Alcohol tool" at bounding box center [302, 365] width 273 height 24
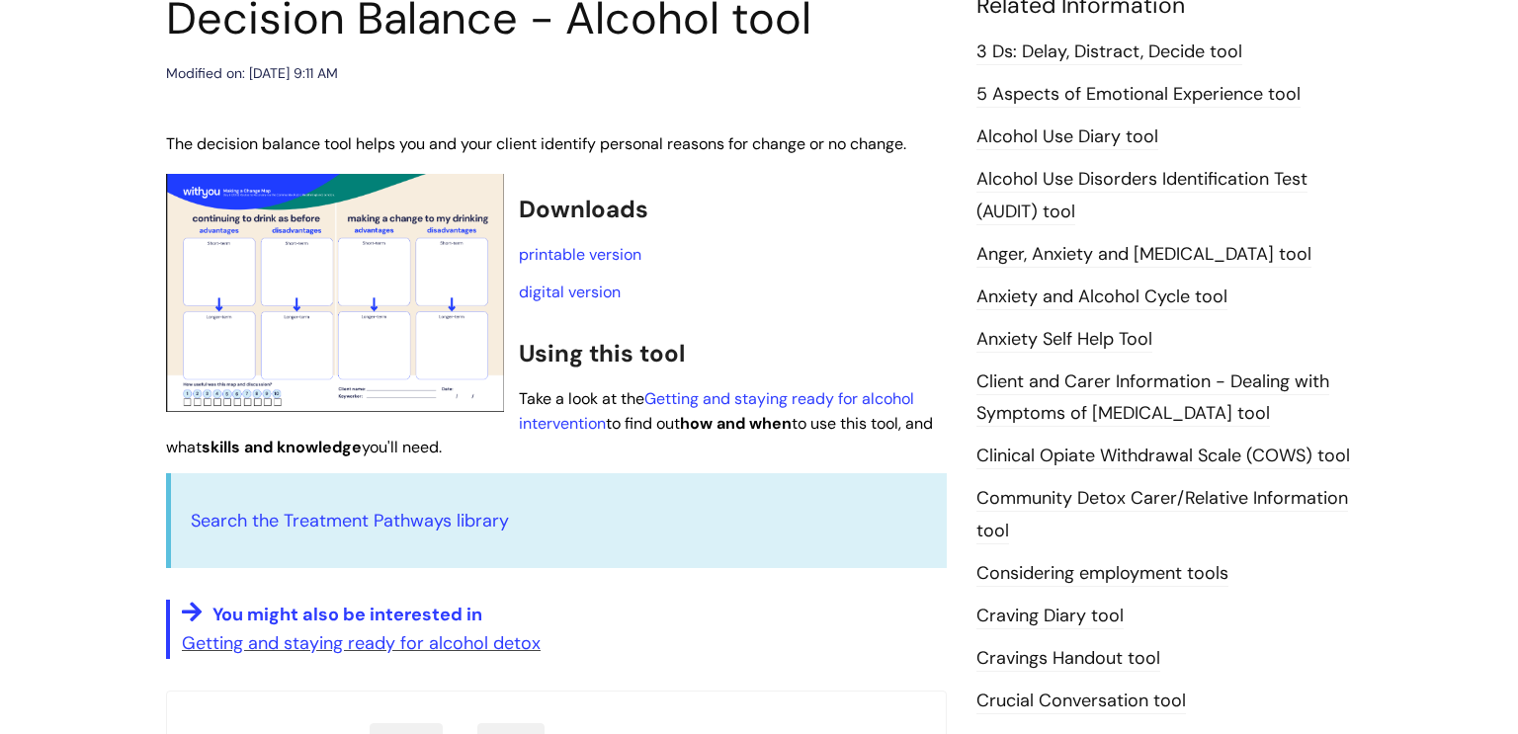
scroll to position [95, 0]
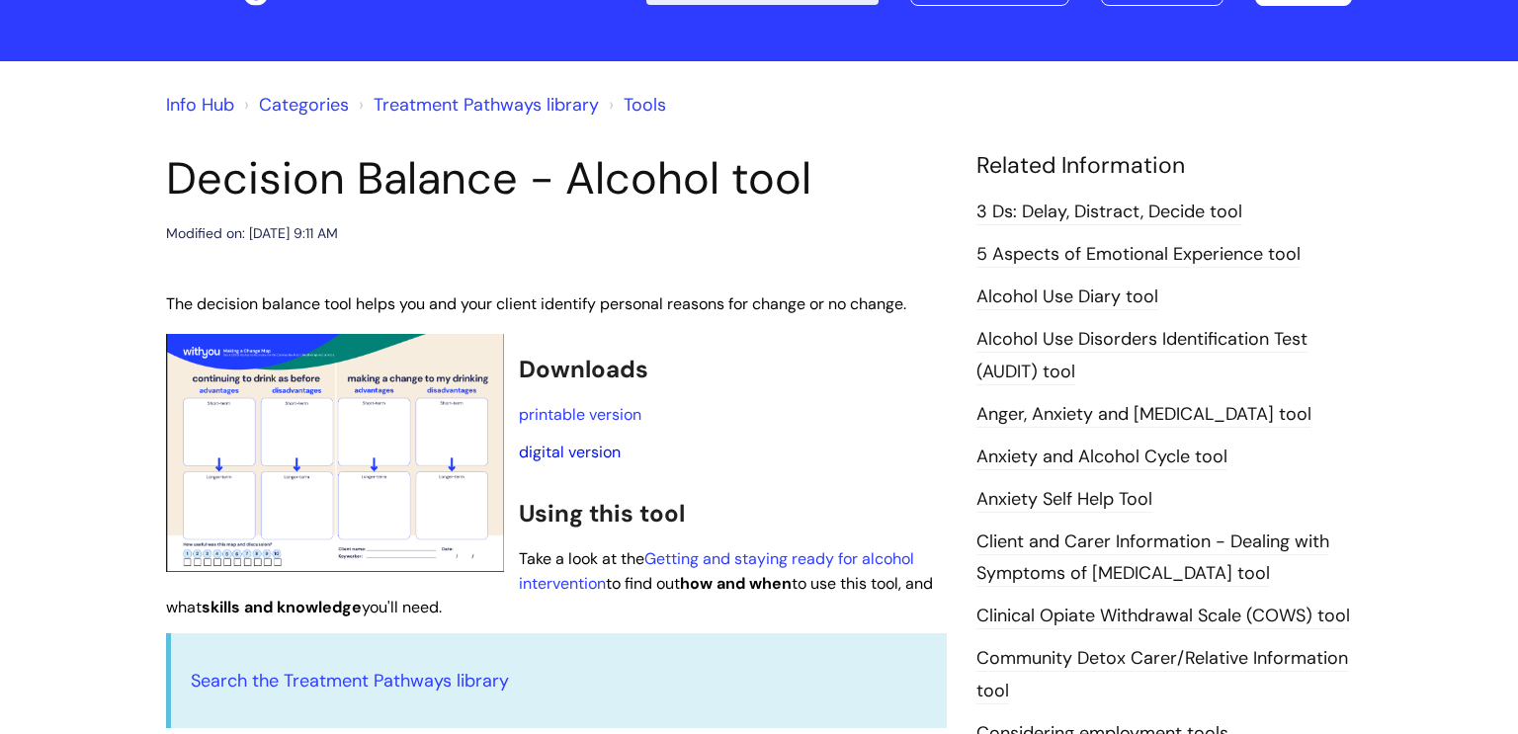
click at [557, 451] on link "digital version" at bounding box center [570, 452] width 102 height 21
